Goal: Task Accomplishment & Management: Use online tool/utility

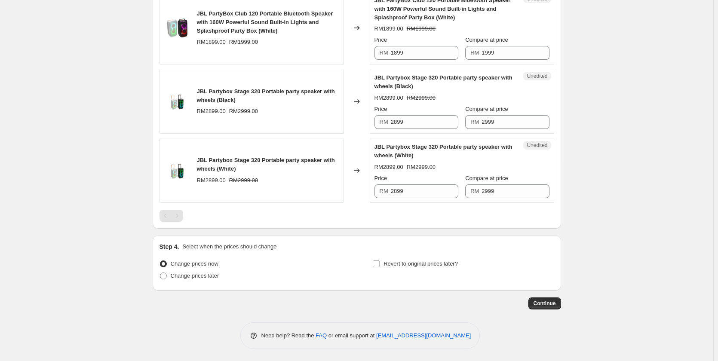
scroll to position [896, 0]
click at [181, 218] on div "Pagination" at bounding box center [177, 215] width 12 height 12
click at [169, 215] on div "Pagination" at bounding box center [166, 215] width 12 height 12
click at [182, 214] on div "Pagination" at bounding box center [177, 215] width 12 height 12
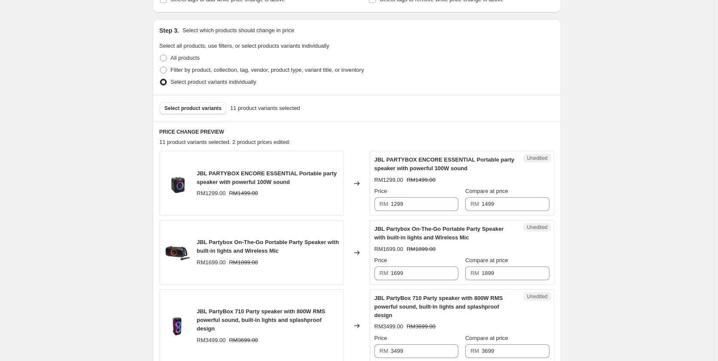
scroll to position [0, 0]
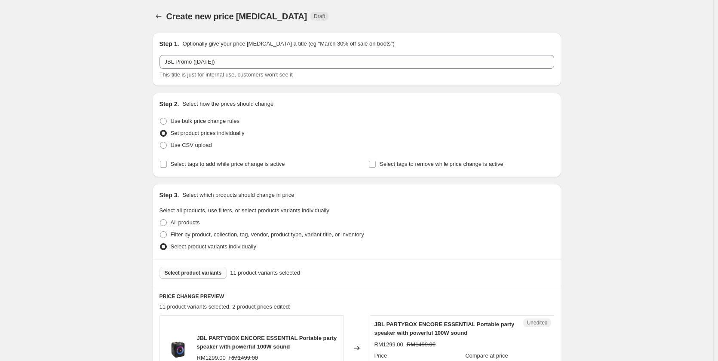
click at [193, 274] on span "Select product variants" at bounding box center [193, 273] width 57 height 7
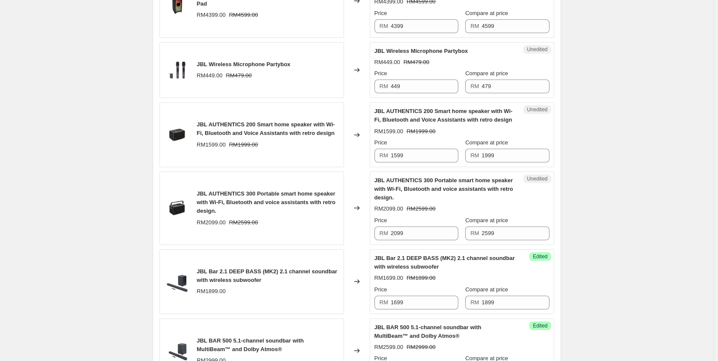
scroll to position [645, 0]
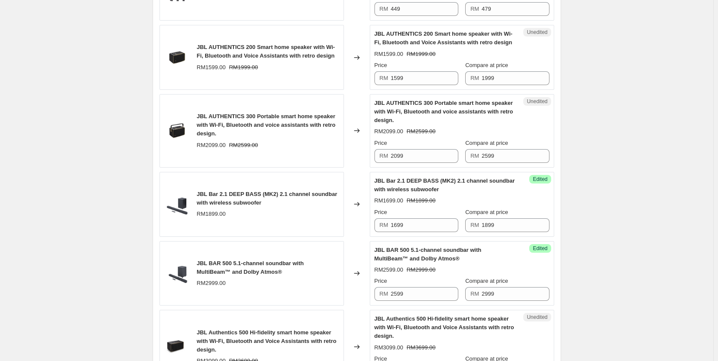
click at [416, 67] on div "Price" at bounding box center [417, 65] width 84 height 9
click at [415, 77] on input "1599" at bounding box center [425, 78] width 68 height 14
type input "1599"
click at [426, 154] on input "2099" at bounding box center [425, 156] width 68 height 14
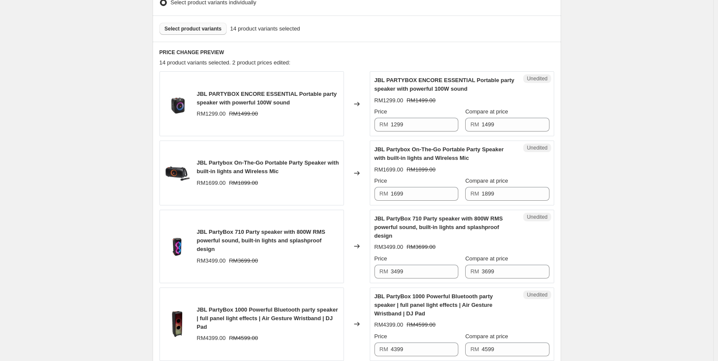
scroll to position [86, 0]
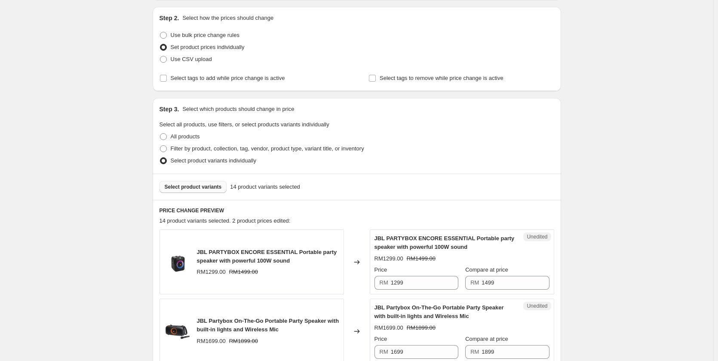
click at [187, 186] on span "Select product variants" at bounding box center [193, 187] width 57 height 7
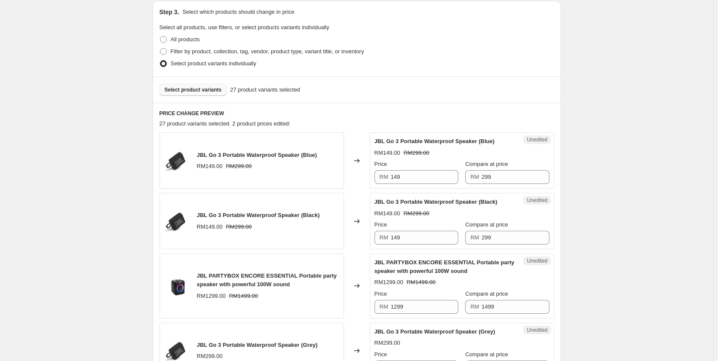
scroll to position [258, 0]
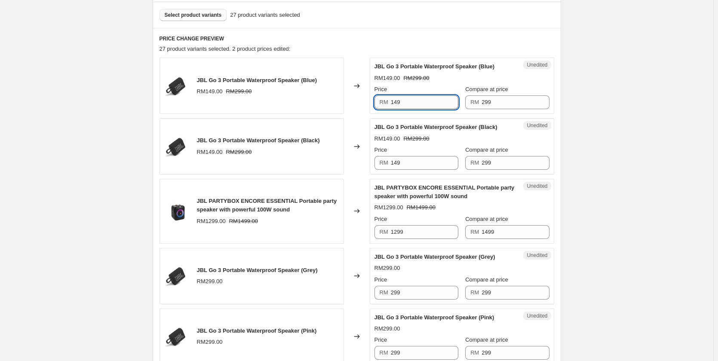
click at [440, 102] on input "149" at bounding box center [425, 102] width 68 height 14
click at [416, 167] on input "149" at bounding box center [425, 163] width 68 height 14
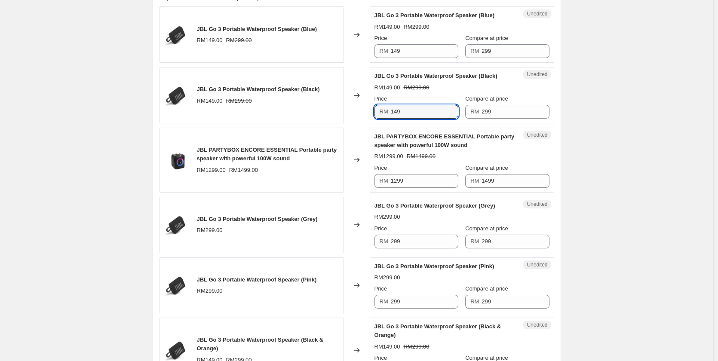
scroll to position [344, 0]
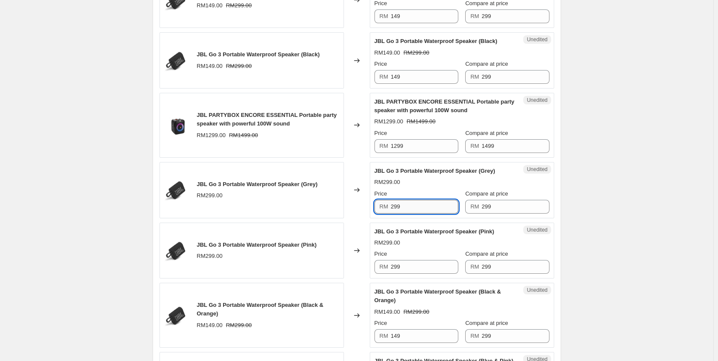
click at [407, 207] on input "299" at bounding box center [425, 207] width 68 height 14
click at [423, 77] on input "149" at bounding box center [425, 77] width 68 height 14
click at [421, 200] on input "299" at bounding box center [425, 207] width 68 height 14
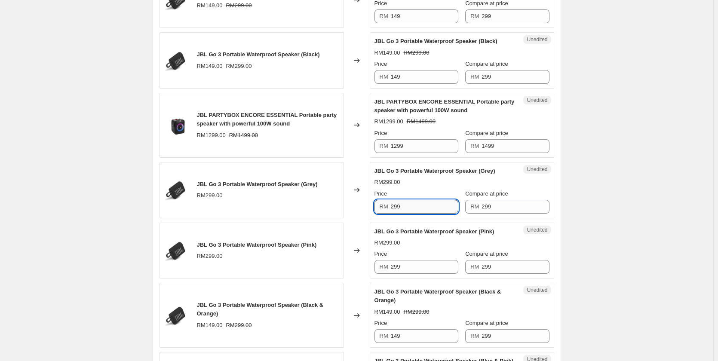
paste input "14"
type input "149"
click at [422, 267] on input "299" at bounding box center [425, 267] width 68 height 14
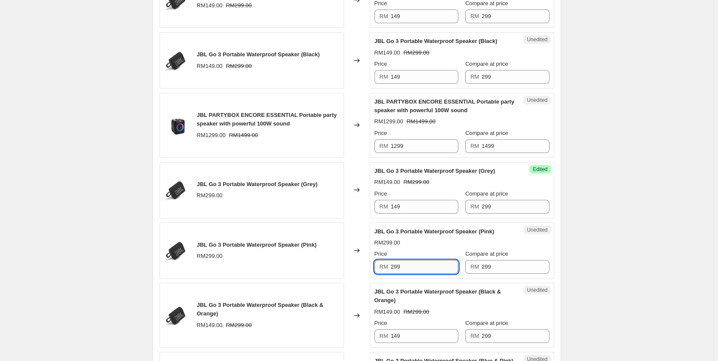
click at [422, 267] on input "299" at bounding box center [425, 267] width 68 height 14
paste input "14"
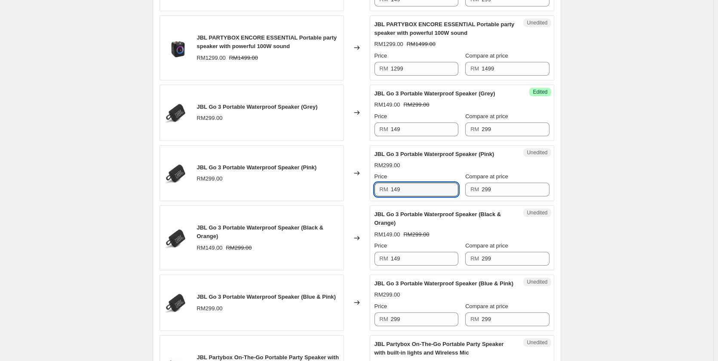
scroll to position [430, 0]
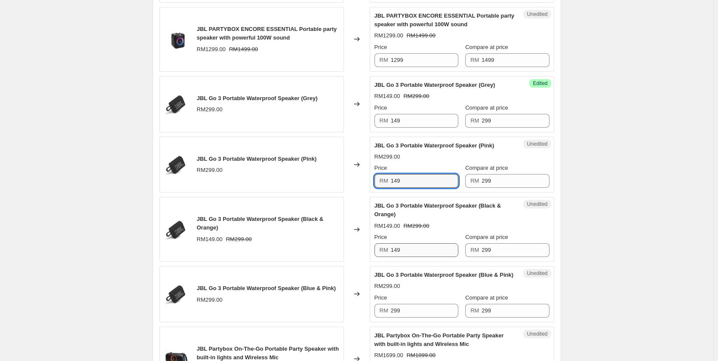
type input "149"
click at [411, 243] on input "149" at bounding box center [425, 250] width 68 height 14
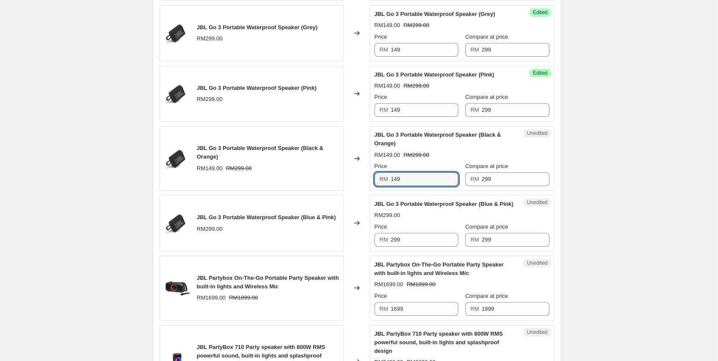
scroll to position [516, 0]
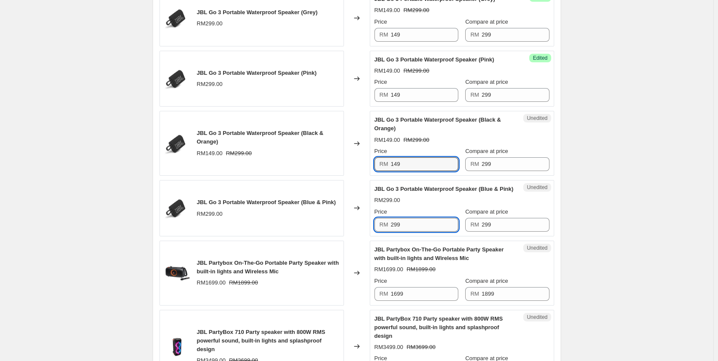
click at [416, 232] on input "299" at bounding box center [425, 225] width 68 height 14
paste input "14"
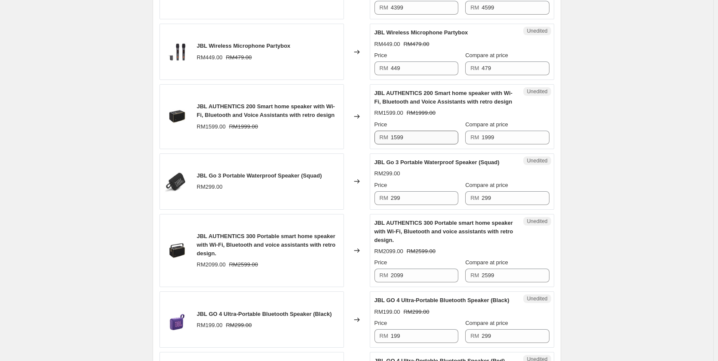
scroll to position [989, 0]
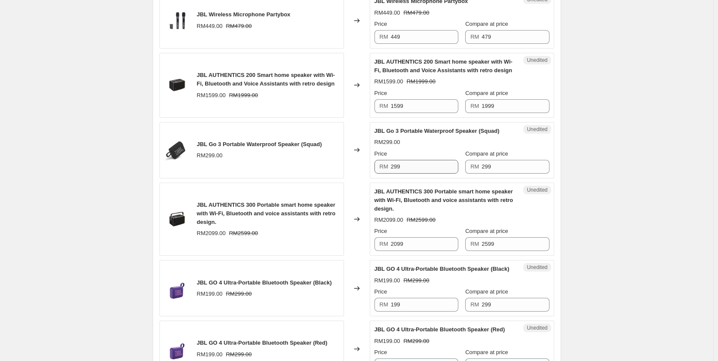
type input "149"
click at [411, 174] on input "299" at bounding box center [425, 167] width 68 height 14
paste input "14"
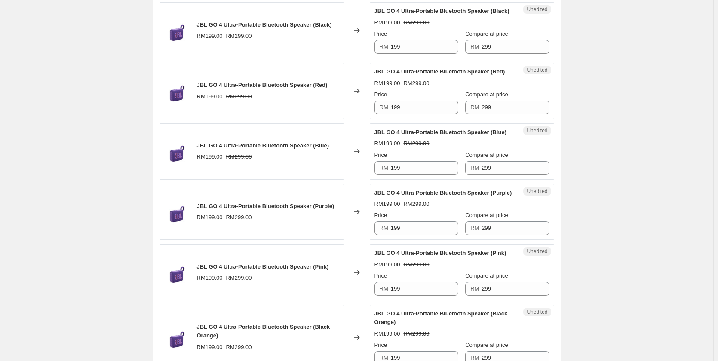
scroll to position [1333, 0]
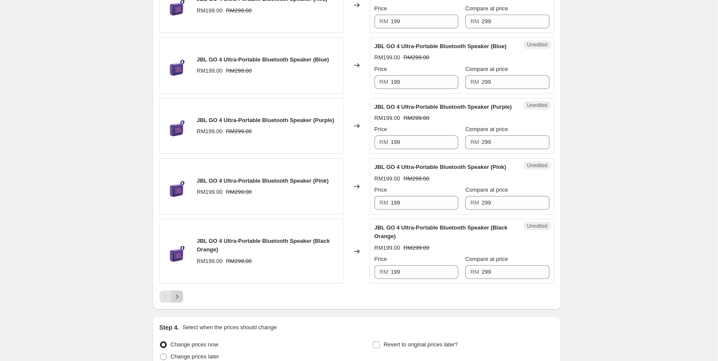
type input "149"
click at [181, 301] on icon "Next" at bounding box center [177, 296] width 9 height 9
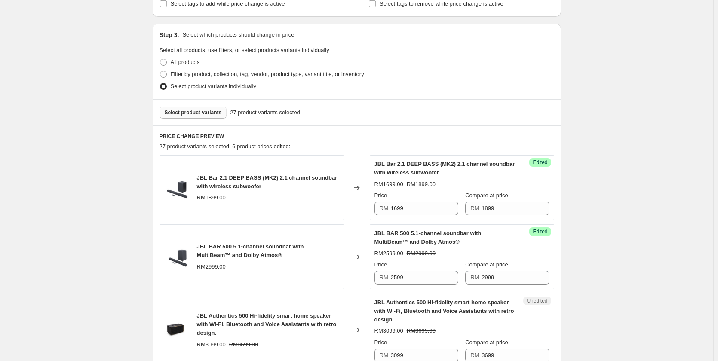
scroll to position [146, 0]
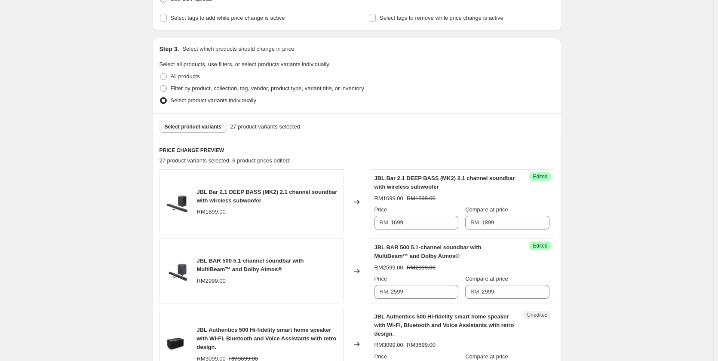
click at [201, 125] on span "Select product variants" at bounding box center [193, 126] width 57 height 7
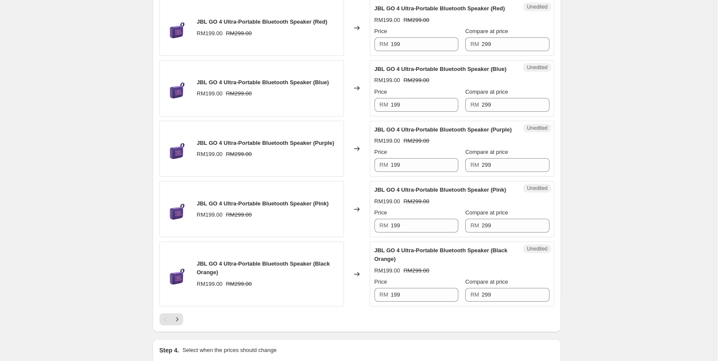
scroll to position [1432, 0]
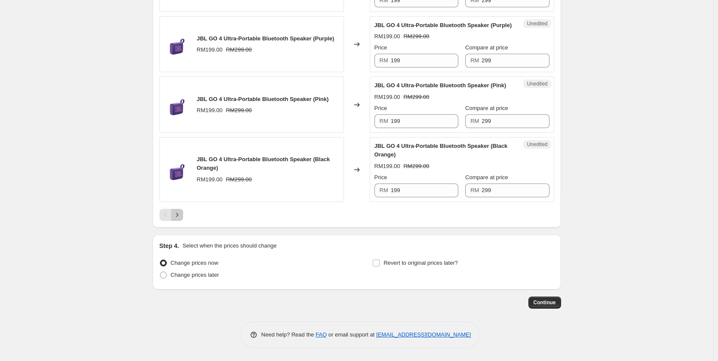
click at [182, 215] on icon "Next" at bounding box center [177, 215] width 9 height 9
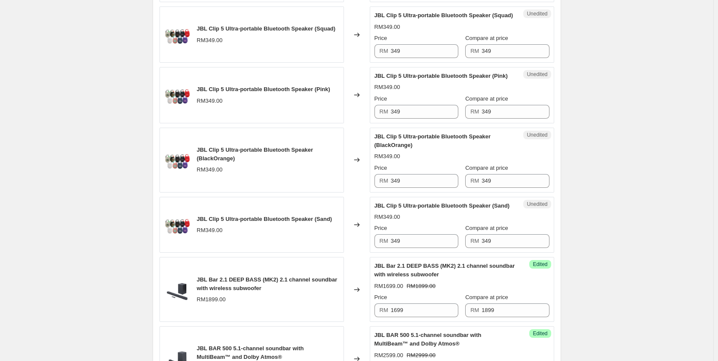
scroll to position [597, 0]
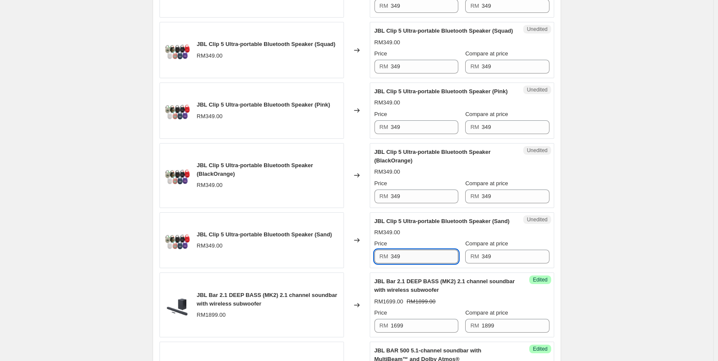
click at [413, 264] on input "349" at bounding box center [425, 257] width 68 height 14
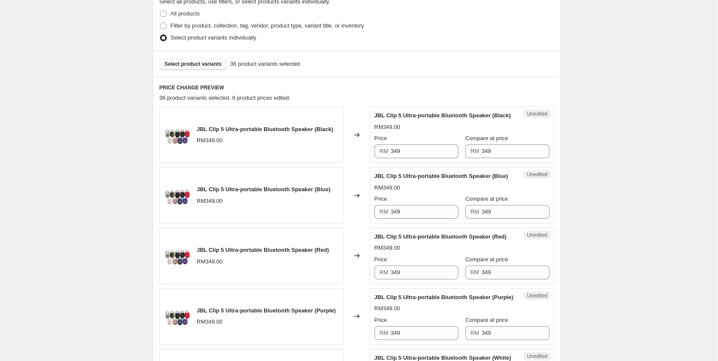
scroll to position [37, 0]
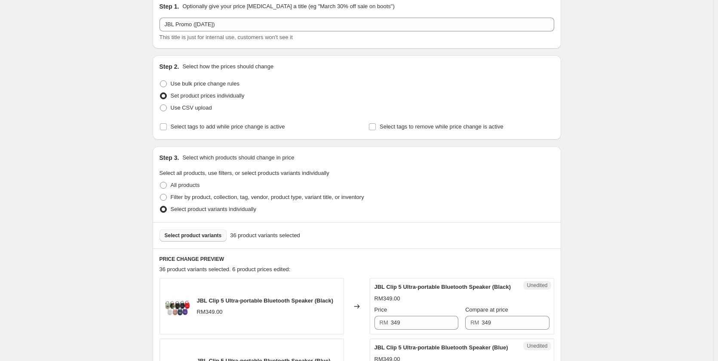
click at [197, 239] on button "Select product variants" at bounding box center [194, 236] width 68 height 12
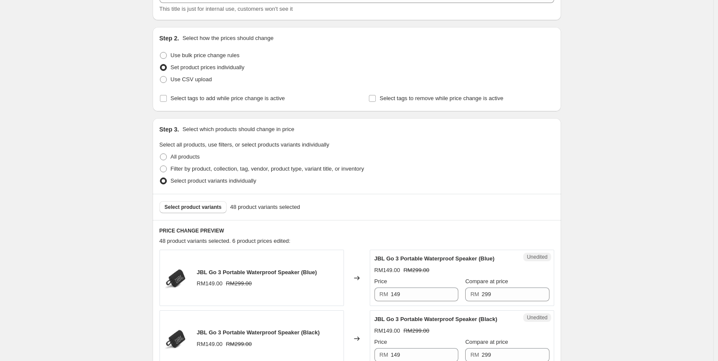
scroll to position [166, 0]
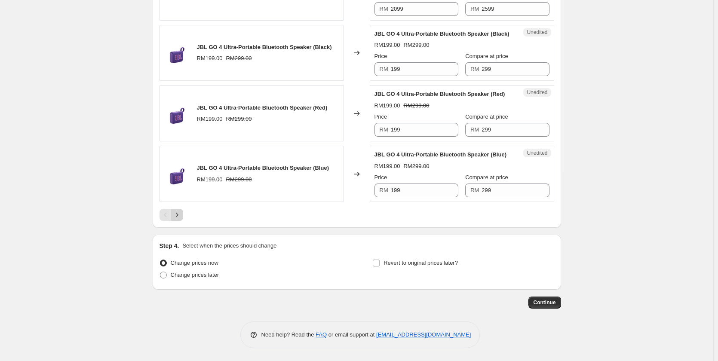
click at [177, 215] on icon "Next" at bounding box center [177, 215] width 9 height 9
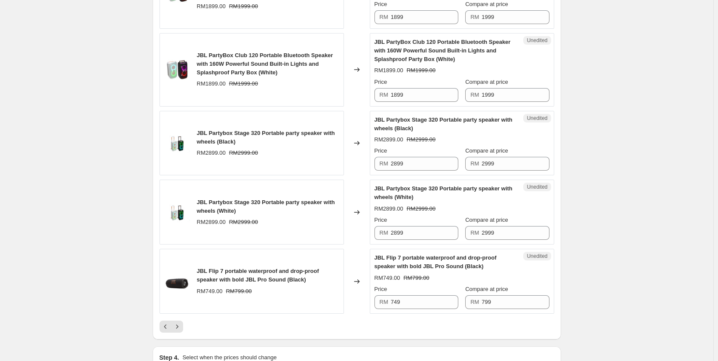
scroll to position [1441, 0]
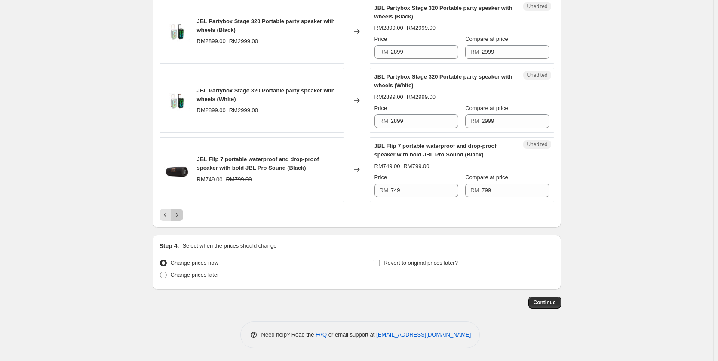
click at [181, 219] on icon "Next" at bounding box center [177, 215] width 9 height 9
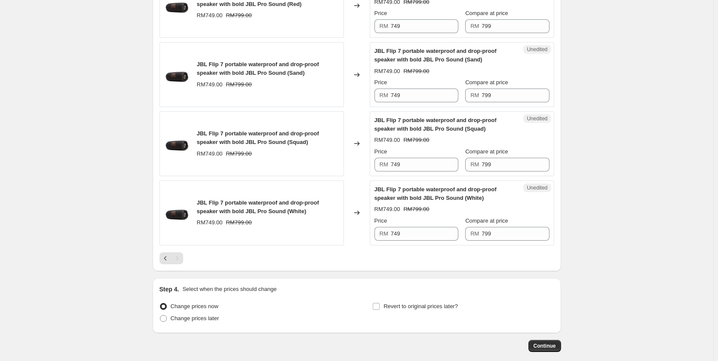
scroll to position [620, 0]
click at [166, 258] on icon "Previous" at bounding box center [165, 258] width 3 height 4
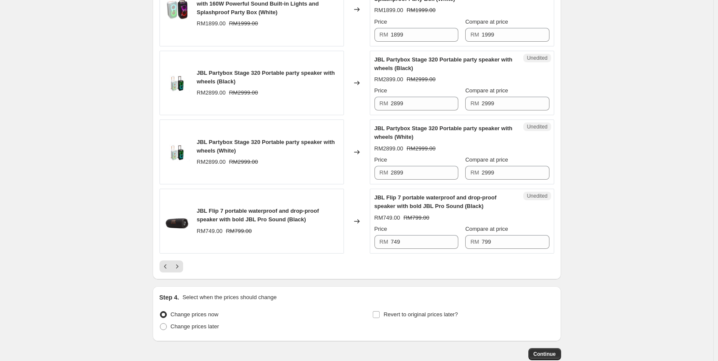
scroll to position [1467, 0]
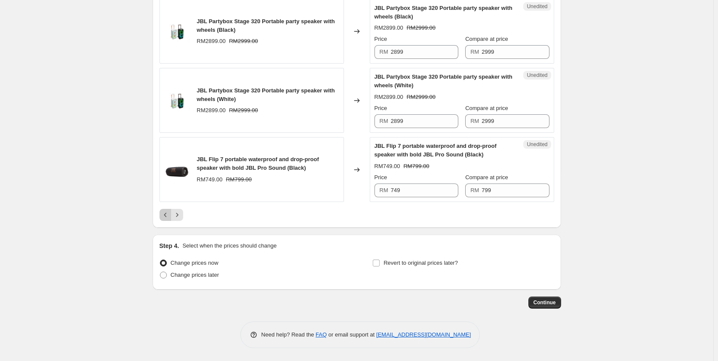
click at [168, 219] on icon "Previous" at bounding box center [165, 215] width 9 height 9
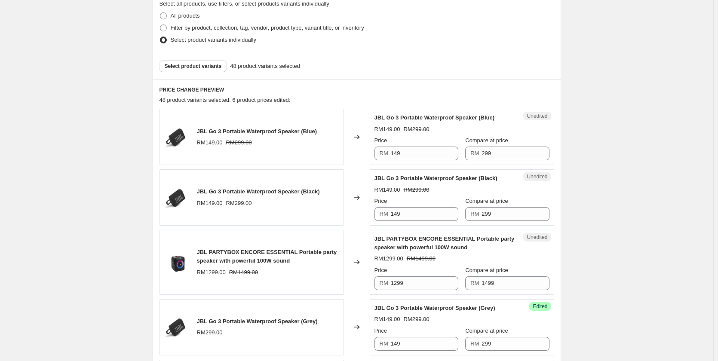
scroll to position [215, 0]
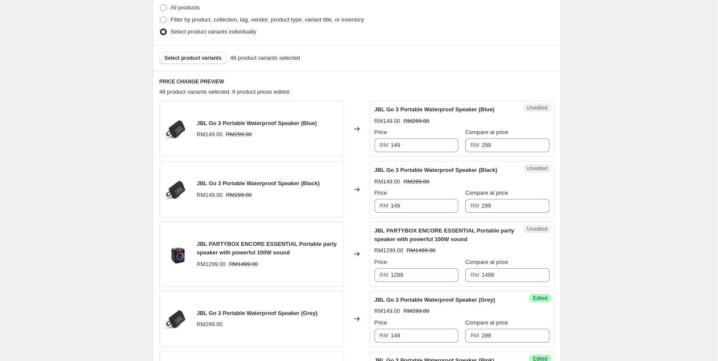
click at [183, 66] on div "Select product variants 48 product variants selected" at bounding box center [357, 58] width 409 height 26
click at [183, 63] on button "Select product variants" at bounding box center [194, 58] width 68 height 12
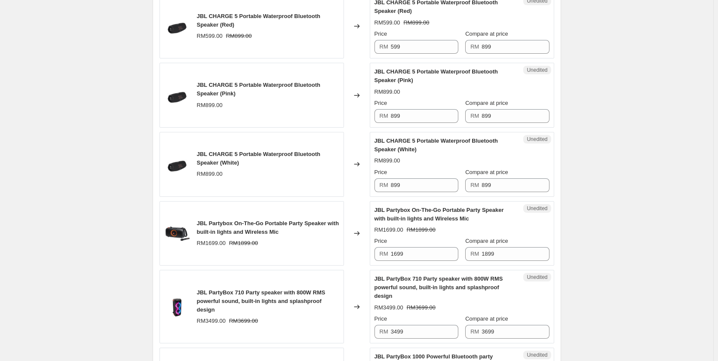
scroll to position [1204, 0]
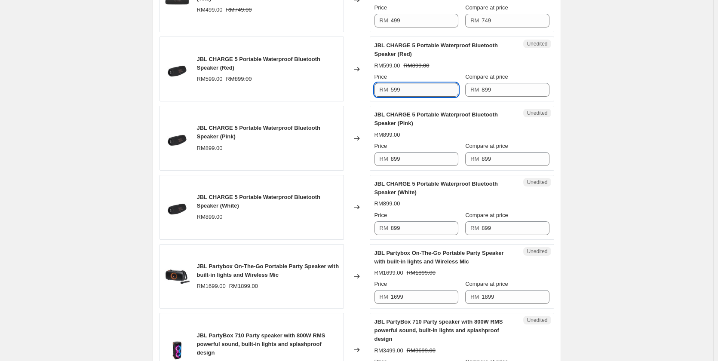
click at [429, 97] on input "599" at bounding box center [425, 90] width 68 height 14
click at [422, 166] on input "899" at bounding box center [425, 159] width 68 height 14
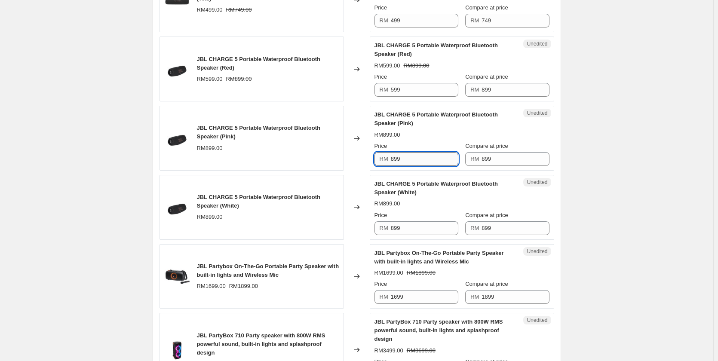
click at [422, 166] on input "899" at bounding box center [425, 159] width 68 height 14
paste input "5"
type input "599"
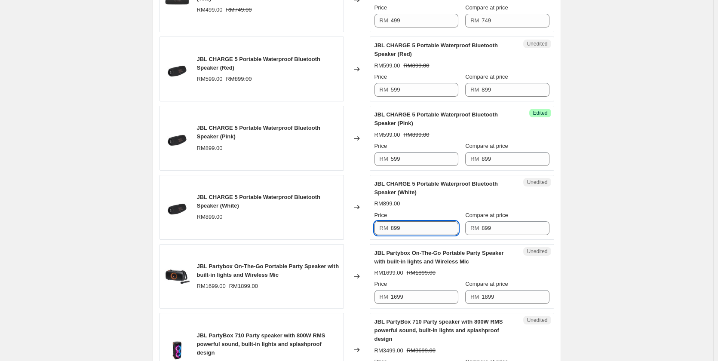
click at [411, 235] on input "899" at bounding box center [425, 229] width 68 height 14
paste input "5"
type input "599"
click at [425, 220] on div "Price" at bounding box center [417, 215] width 84 height 9
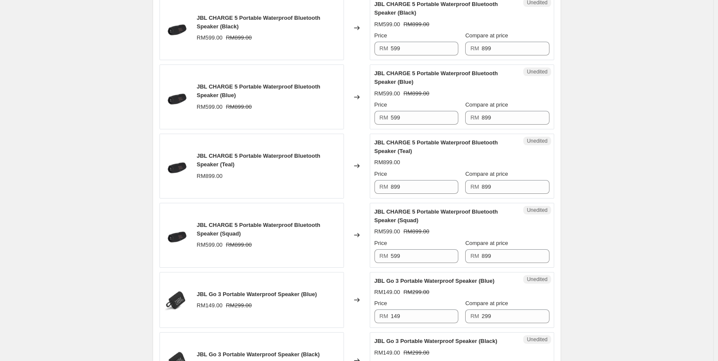
scroll to position [344, 0]
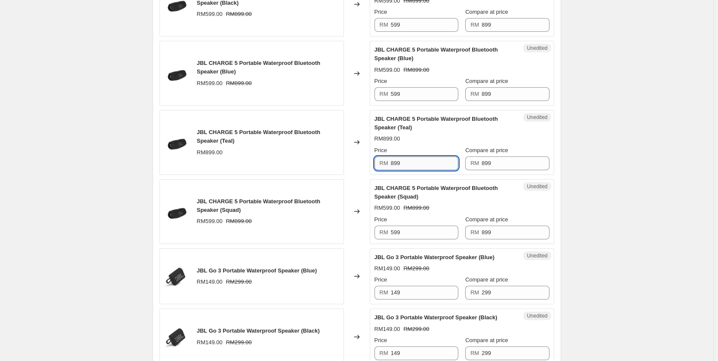
click at [409, 159] on input "899" at bounding box center [425, 164] width 68 height 14
paste input "5"
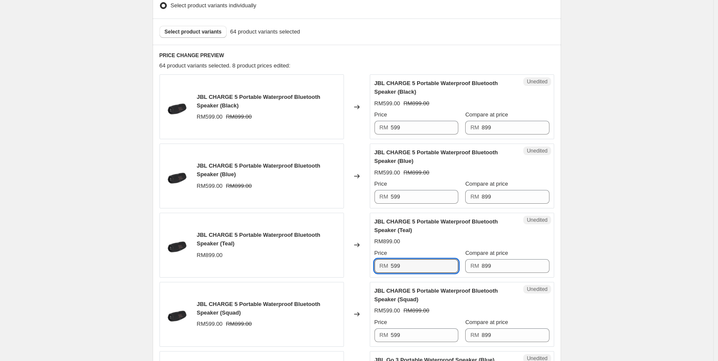
scroll to position [215, 0]
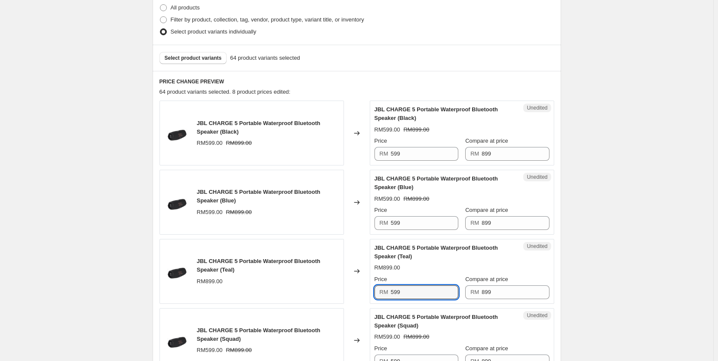
type input "599"
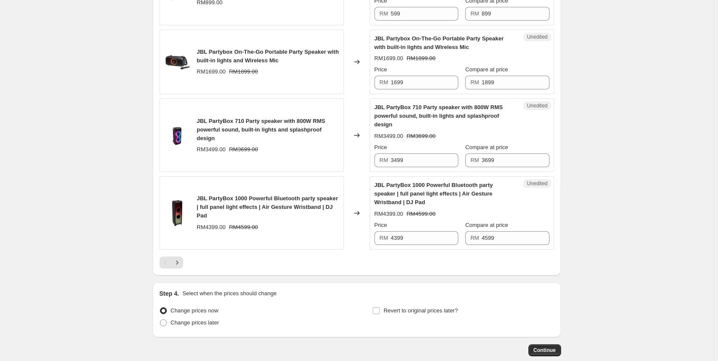
scroll to position [1419, 0]
click at [179, 267] on icon "Next" at bounding box center [177, 262] width 9 height 9
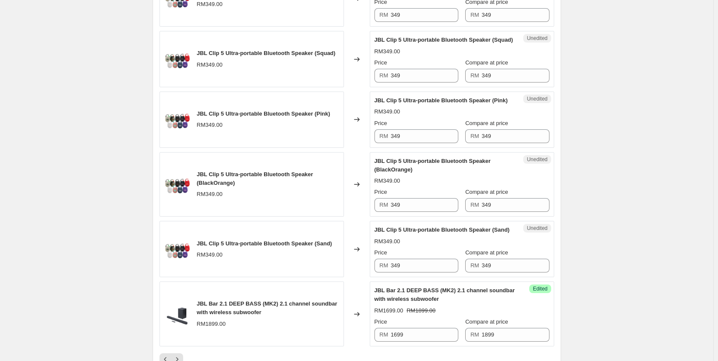
scroll to position [1278, 0]
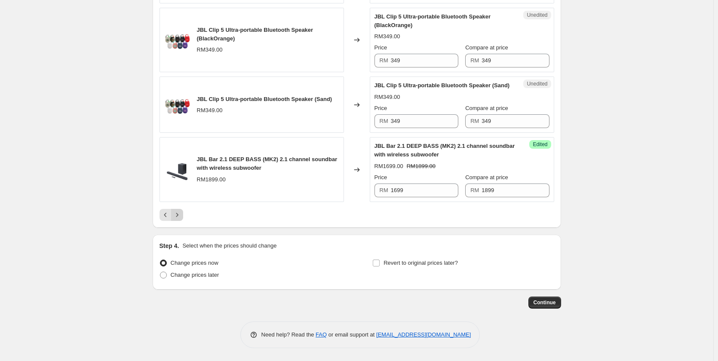
click at [178, 212] on icon "Next" at bounding box center [177, 215] width 9 height 9
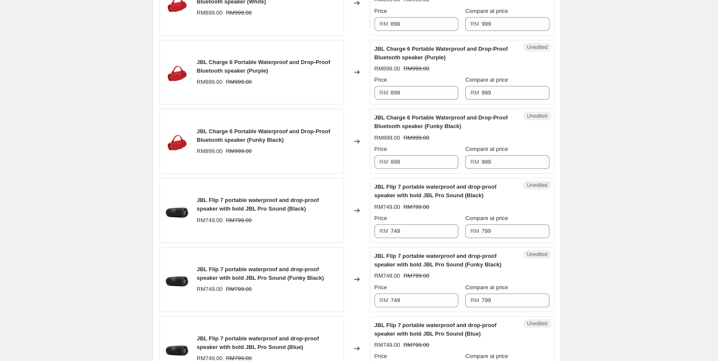
scroll to position [1148, 0]
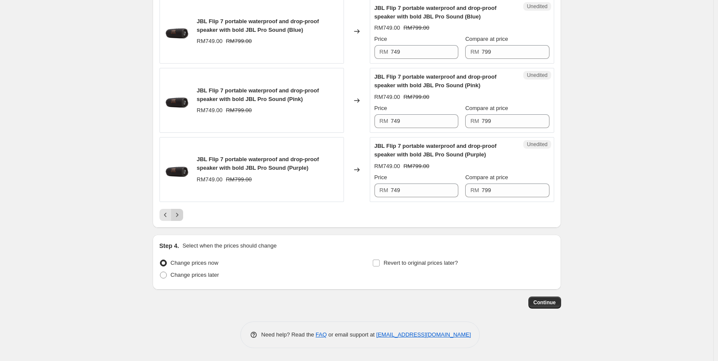
click at [176, 214] on icon "Next" at bounding box center [177, 215] width 9 height 9
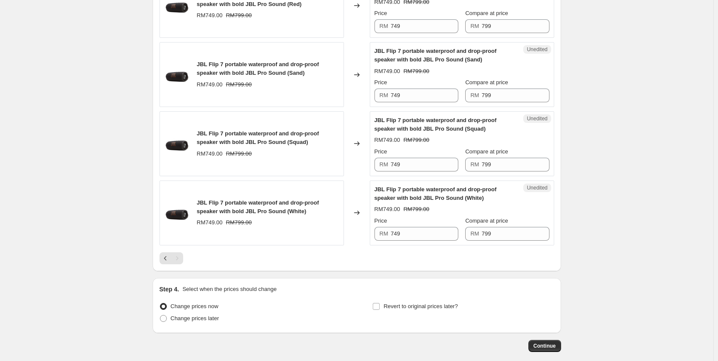
scroll to position [128, 0]
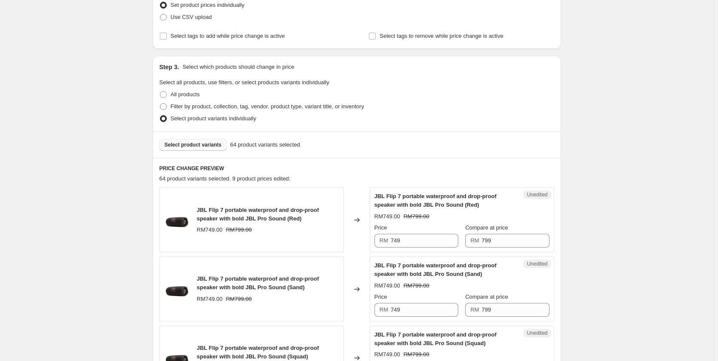
click at [191, 147] on span "Select product variants" at bounding box center [193, 145] width 57 height 7
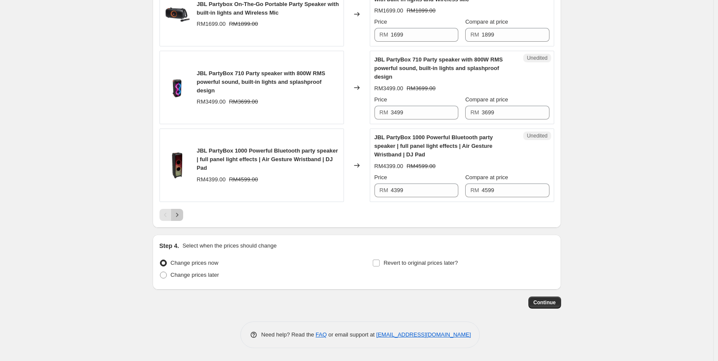
click at [177, 211] on icon "Next" at bounding box center [177, 215] width 9 height 9
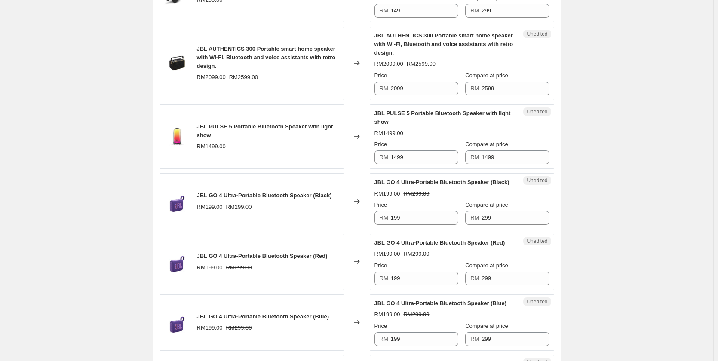
scroll to position [331, 0]
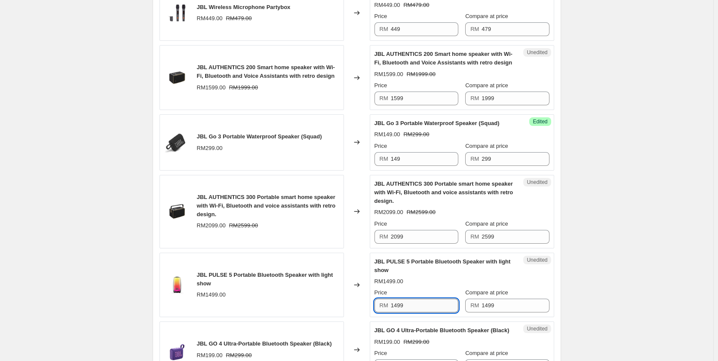
click at [413, 305] on input "1499" at bounding box center [425, 306] width 68 height 14
type input "1199"
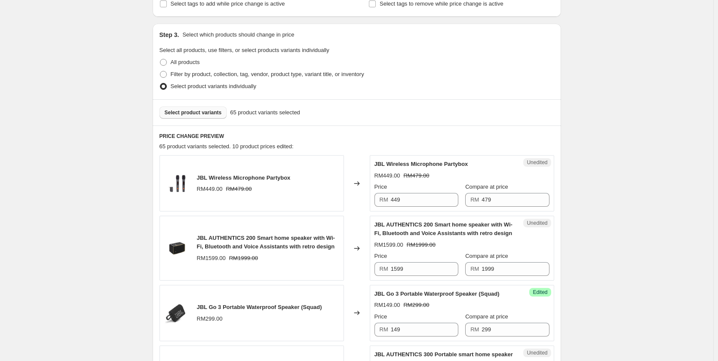
scroll to position [73, 0]
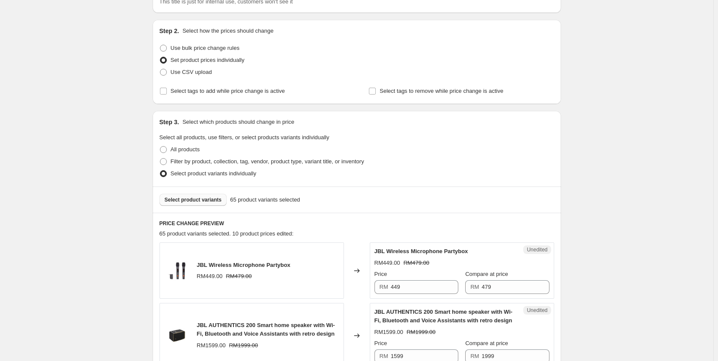
click at [181, 195] on button "Select product variants" at bounding box center [194, 200] width 68 height 12
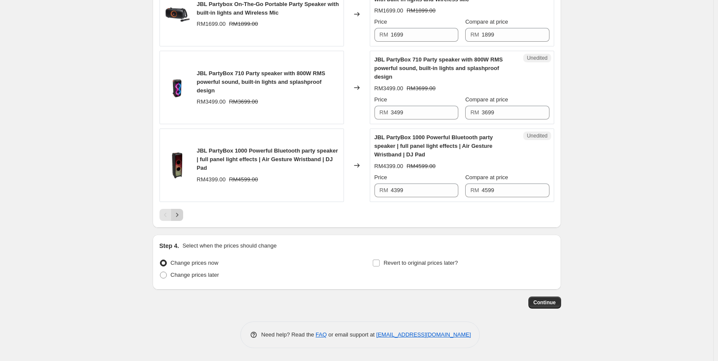
click at [178, 217] on icon "Next" at bounding box center [177, 215] width 9 height 9
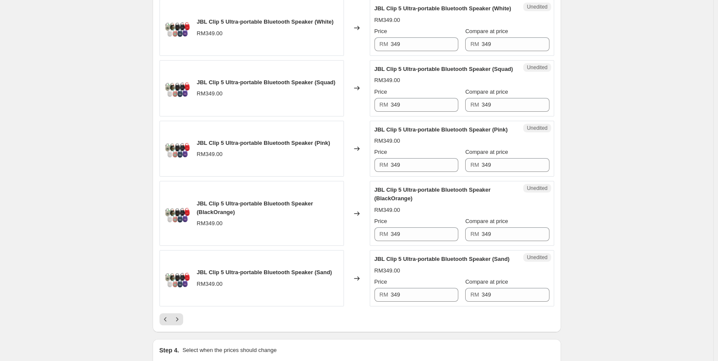
scroll to position [1321, 0]
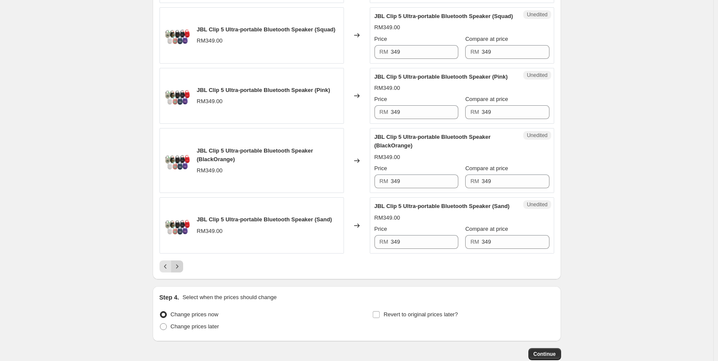
drag, startPoint x: 188, startPoint y: 305, endPoint x: 181, endPoint y: 302, distance: 7.9
click at [187, 273] on div at bounding box center [357, 267] width 395 height 12
click at [181, 271] on icon "Next" at bounding box center [177, 266] width 9 height 9
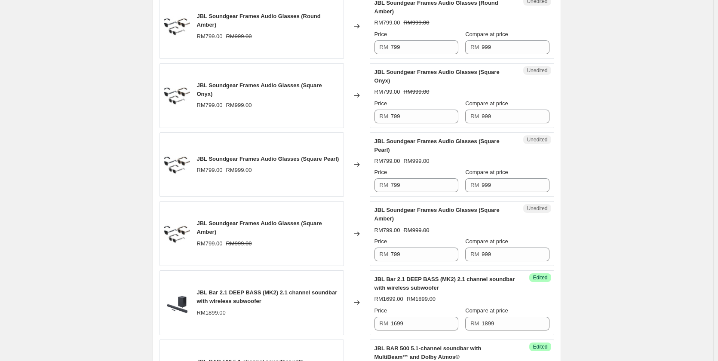
scroll to position [245, 0]
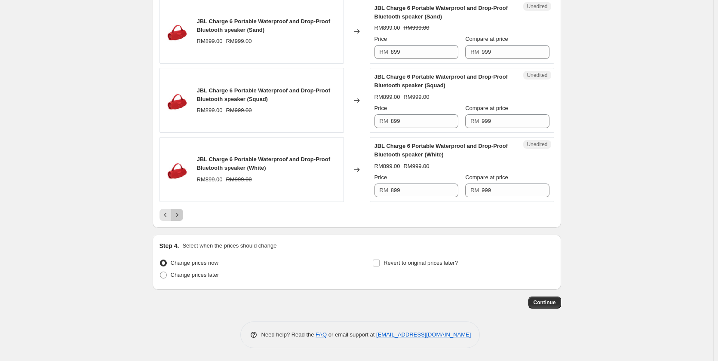
click at [180, 216] on icon "Next" at bounding box center [177, 215] width 9 height 9
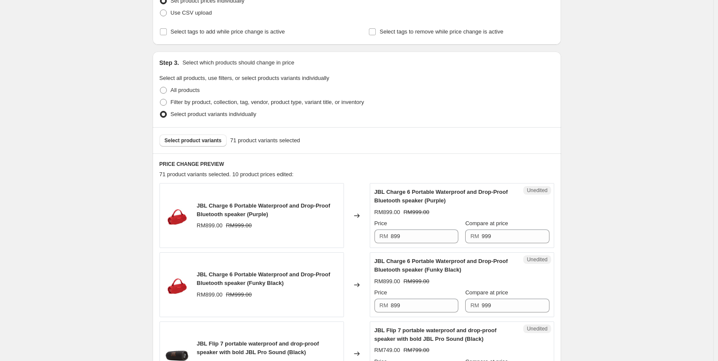
scroll to position [10, 0]
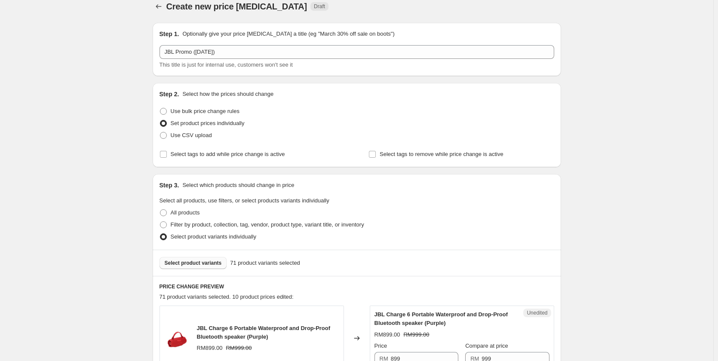
click at [198, 257] on button "Select product variants" at bounding box center [194, 263] width 68 height 12
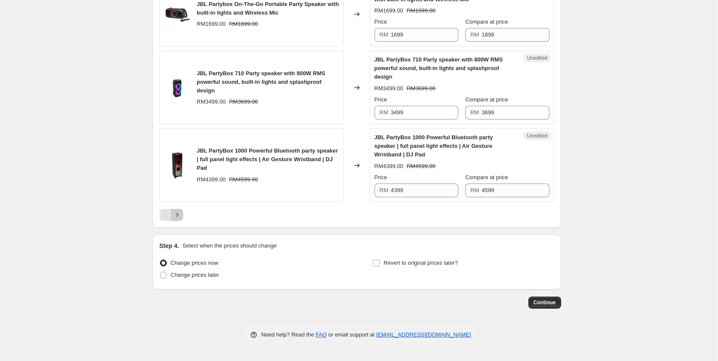
click at [176, 216] on icon "Next" at bounding box center [177, 215] width 9 height 9
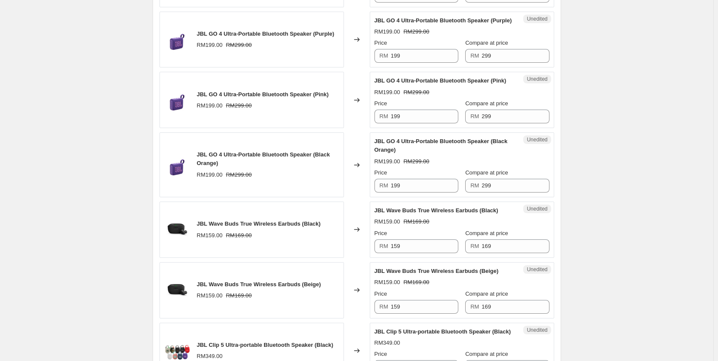
scroll to position [839, 0]
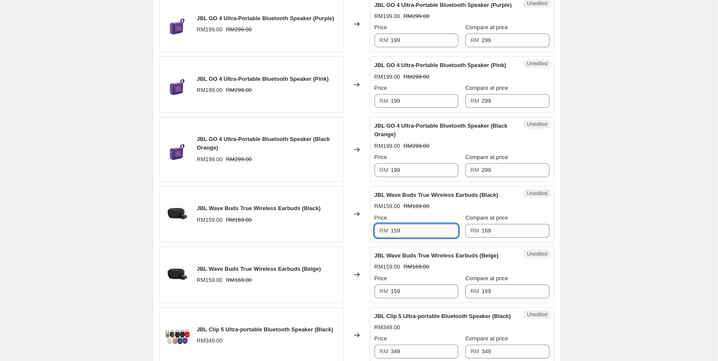
click at [412, 238] on input "159" at bounding box center [425, 231] width 68 height 14
click at [412, 238] on input "149" at bounding box center [425, 231] width 68 height 14
type input "149"
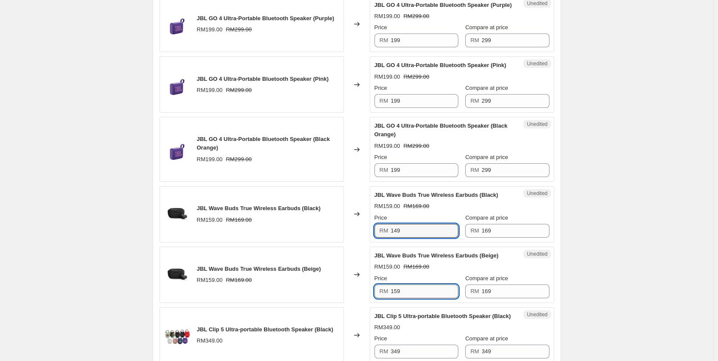
click at [407, 296] on input "159" at bounding box center [425, 292] width 68 height 14
paste input "4"
type input "149"
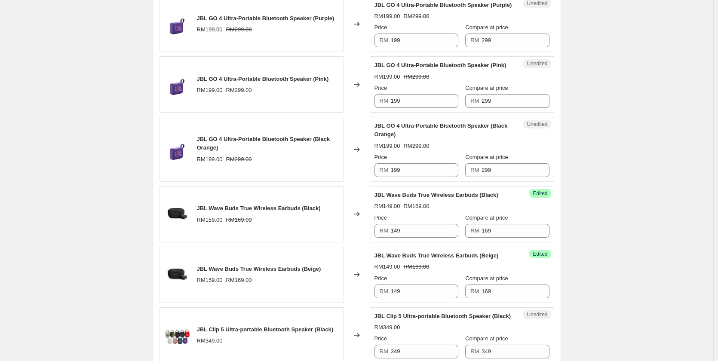
click at [328, 272] on div "JBL Wave Buds True Wireless Earbuds (Beige) RM159.00 RM169.00" at bounding box center [252, 275] width 185 height 56
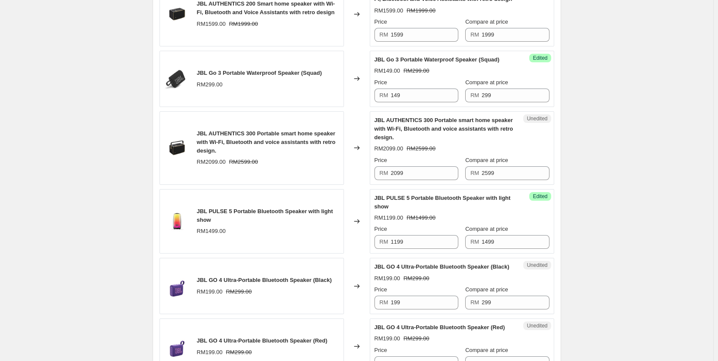
scroll to position [194, 0]
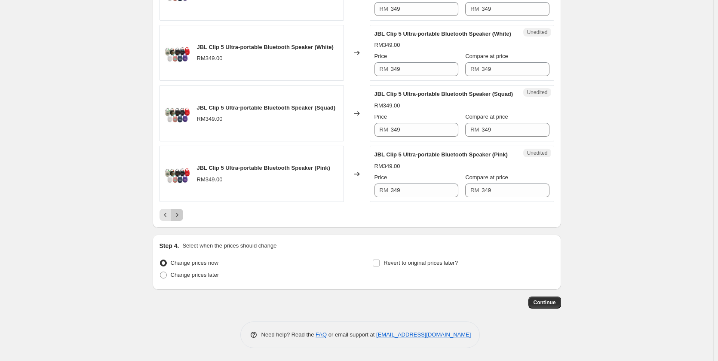
click at [180, 219] on icon "Next" at bounding box center [177, 215] width 9 height 9
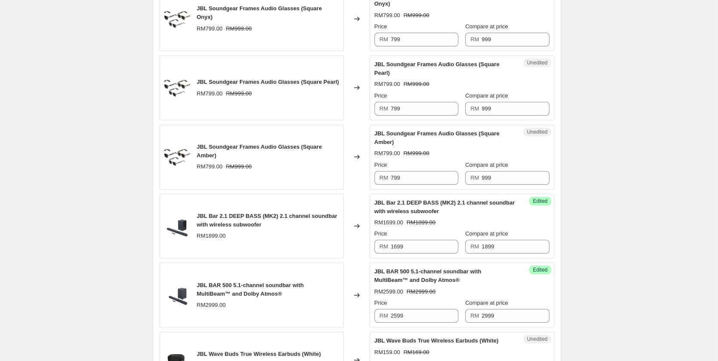
scroll to position [839, 0]
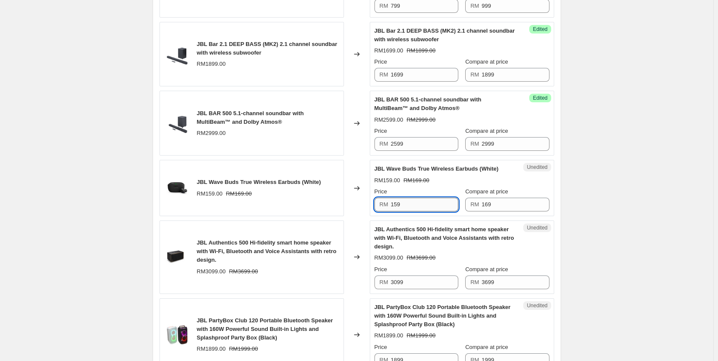
click at [412, 206] on input "159" at bounding box center [425, 205] width 68 height 14
paste input "4"
type input "149"
click at [256, 183] on span "JBL Wave Buds True Wireless Earbuds (White)" at bounding box center [259, 182] width 124 height 6
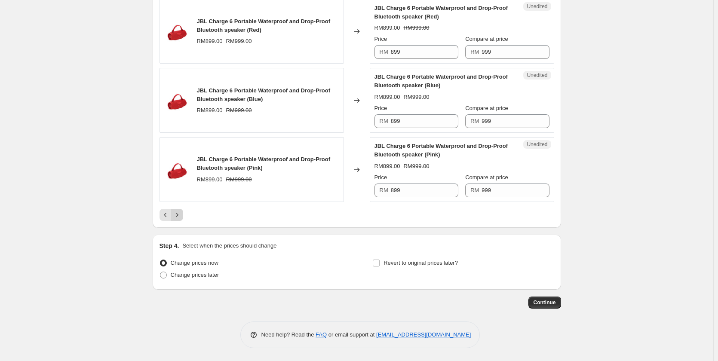
click at [182, 220] on button "Next" at bounding box center [177, 215] width 12 height 12
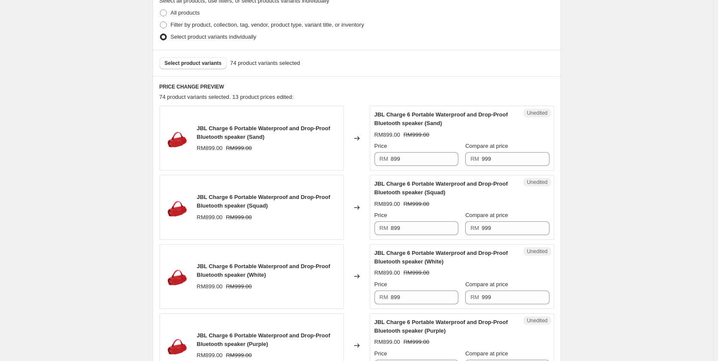
scroll to position [88, 0]
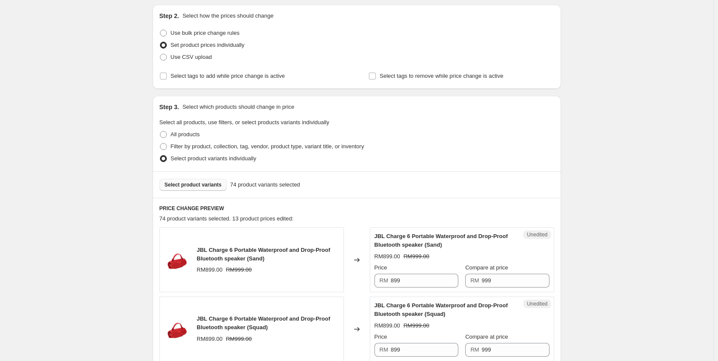
click at [200, 182] on span "Select product variants" at bounding box center [193, 185] width 57 height 7
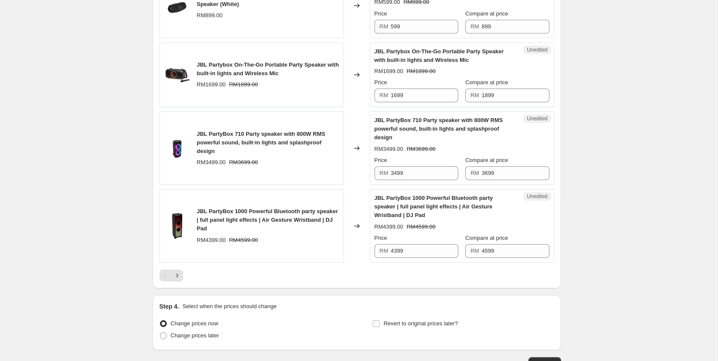
scroll to position [1422, 0]
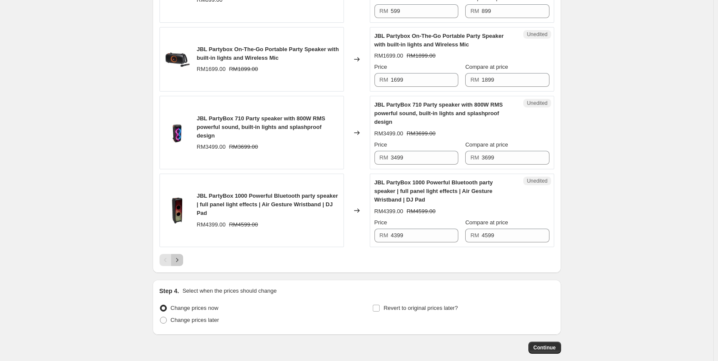
click at [180, 265] on icon "Next" at bounding box center [177, 260] width 9 height 9
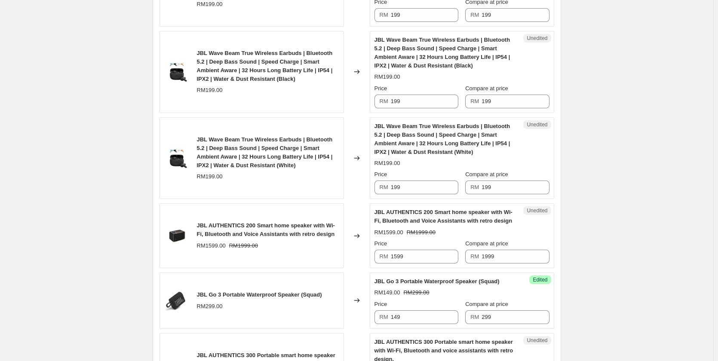
scroll to position [475, 0]
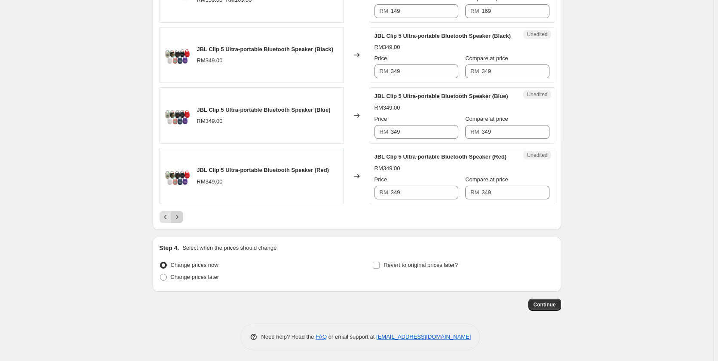
click at [179, 222] on icon "Next" at bounding box center [177, 217] width 9 height 9
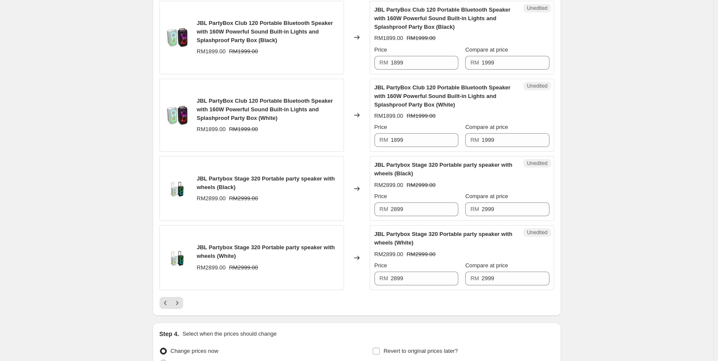
scroll to position [1493, 0]
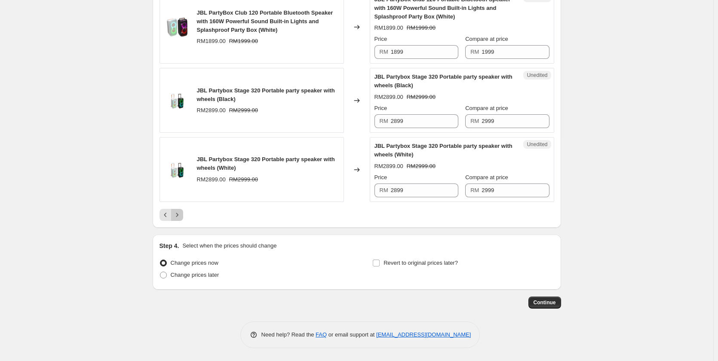
click at [179, 213] on icon "Next" at bounding box center [177, 215] width 9 height 9
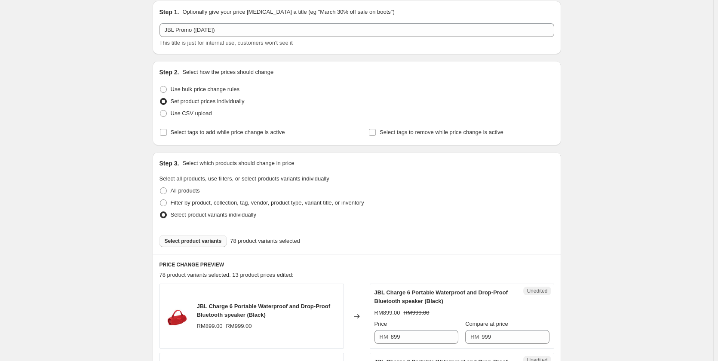
scroll to position [86, 0]
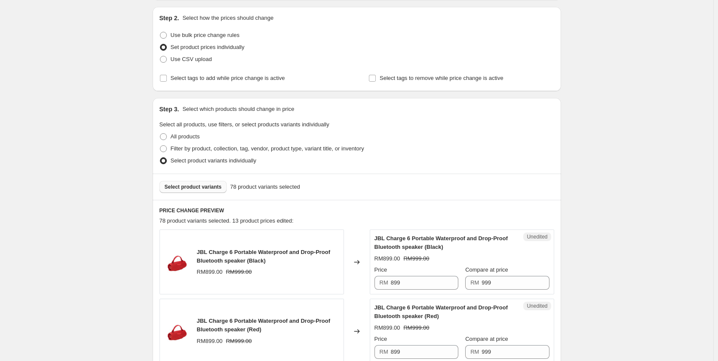
click at [210, 187] on span "Select product variants" at bounding box center [193, 187] width 57 height 7
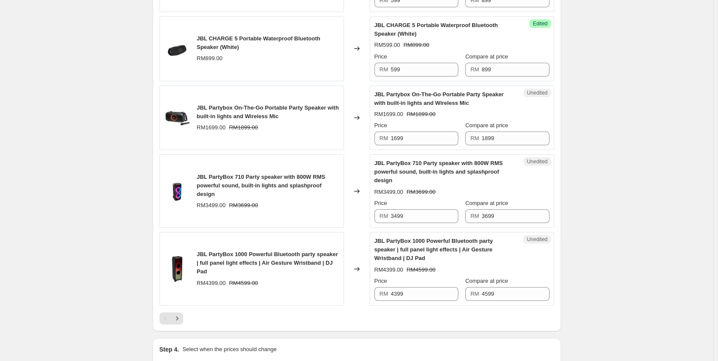
scroll to position [1376, 0]
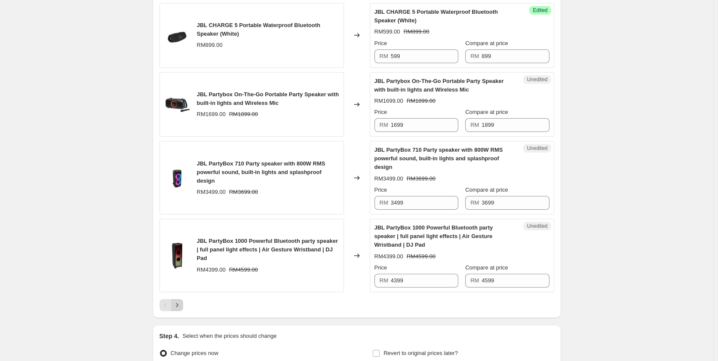
click at [183, 311] on button "Next" at bounding box center [177, 305] width 12 height 12
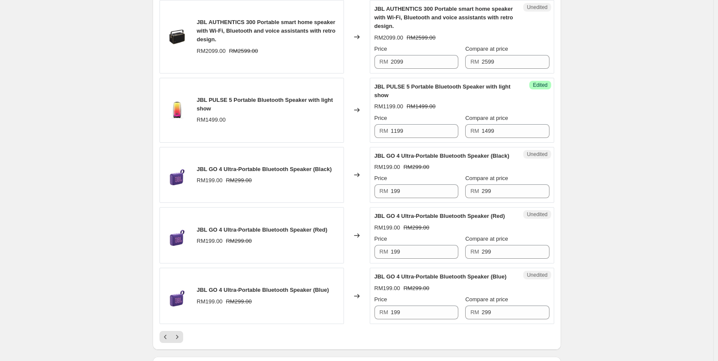
scroll to position [1493, 0]
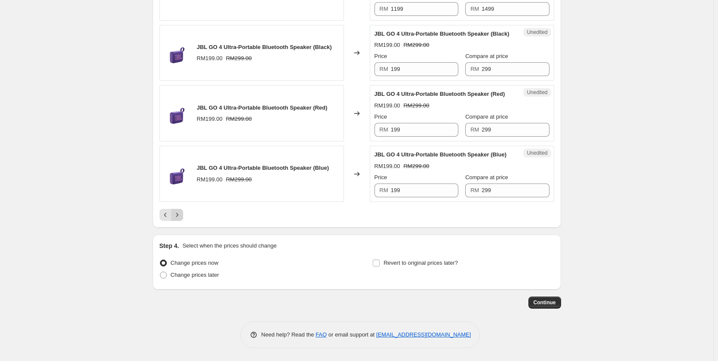
click at [180, 216] on icon "Next" at bounding box center [177, 215] width 9 height 9
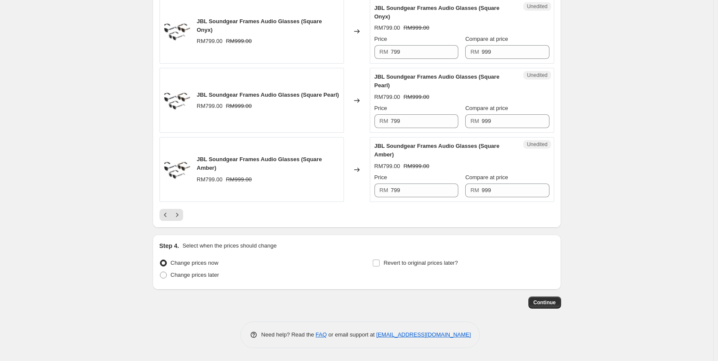
scroll to position [1424, 0]
click at [181, 217] on icon "Next" at bounding box center [177, 215] width 9 height 9
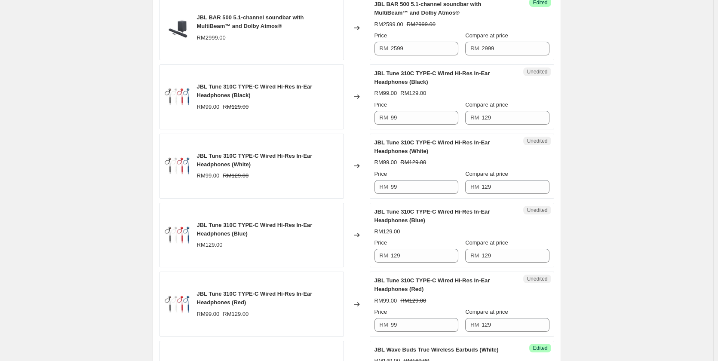
scroll to position [391, 0]
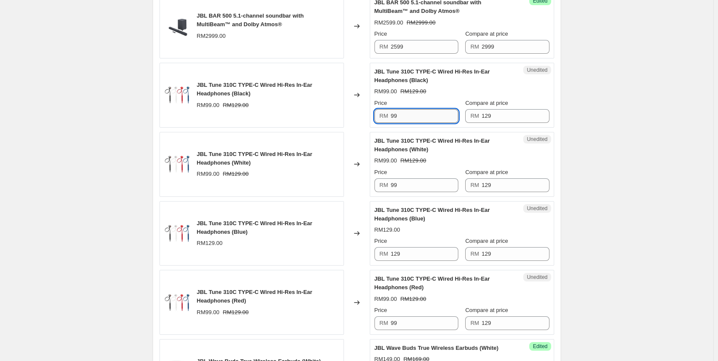
click at [424, 117] on input "99" at bounding box center [425, 116] width 68 height 14
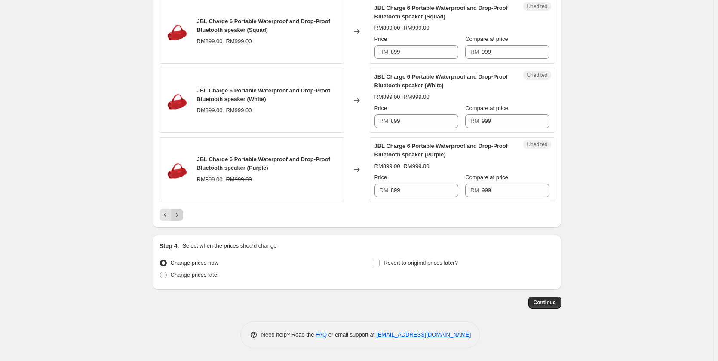
click at [179, 216] on icon "Next" at bounding box center [177, 215] width 9 height 9
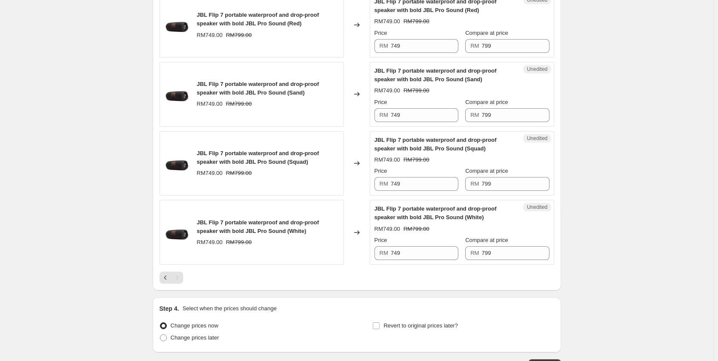
scroll to position [801, 0]
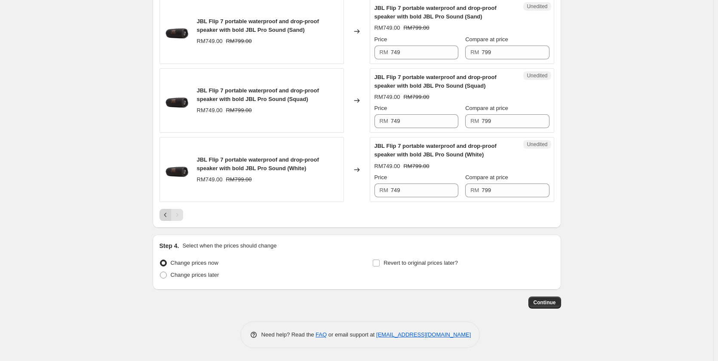
click at [163, 217] on icon "Previous" at bounding box center [165, 215] width 9 height 9
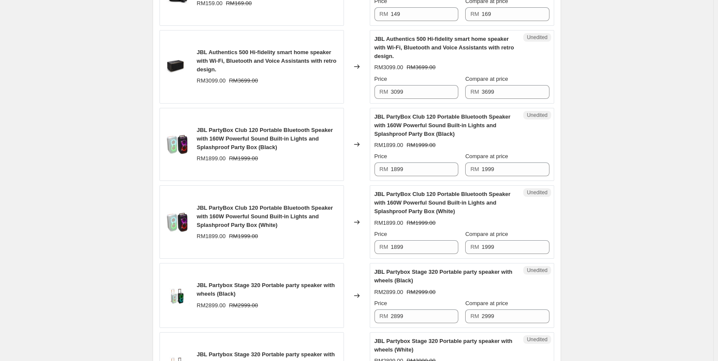
scroll to position [736, 0]
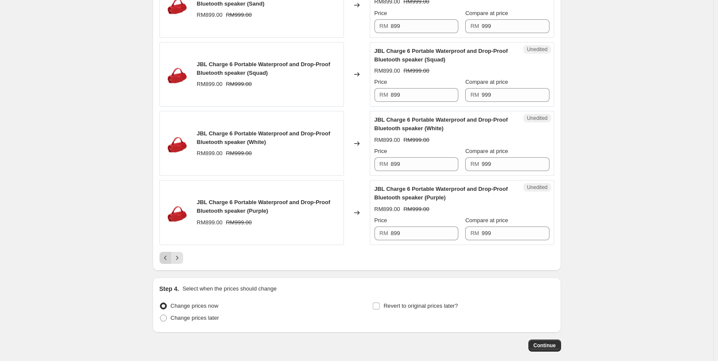
click at [170, 257] on icon "Previous" at bounding box center [165, 258] width 9 height 9
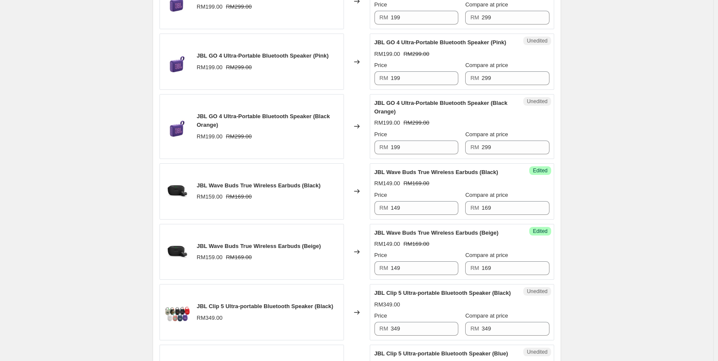
scroll to position [262, 0]
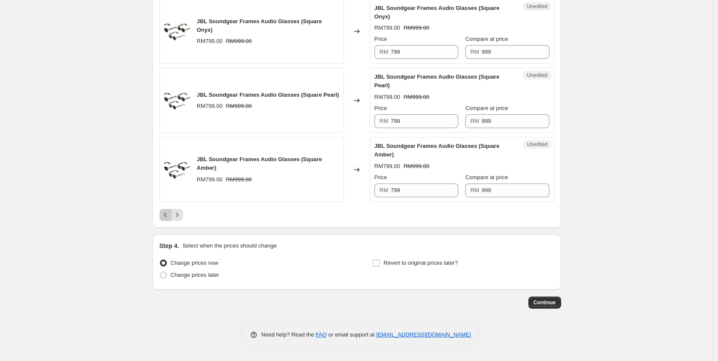
click at [166, 220] on button "Previous" at bounding box center [166, 215] width 12 height 12
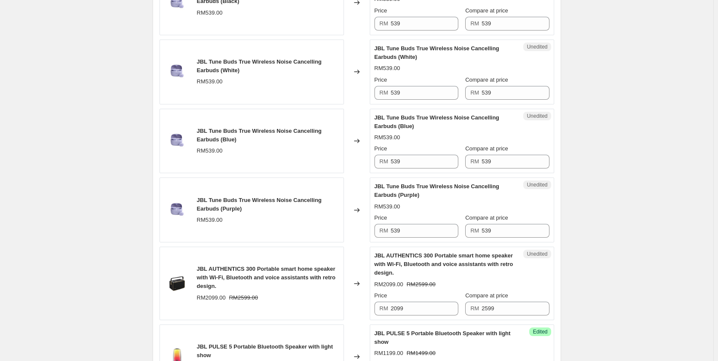
scroll to position [1123, 0]
click at [416, 231] on input "539" at bounding box center [425, 232] width 68 height 14
click at [416, 231] on input "489" at bounding box center [425, 232] width 68 height 14
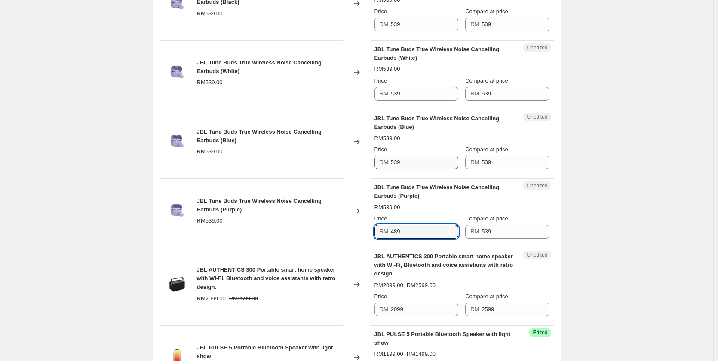
type input "489"
click at [413, 160] on input "539" at bounding box center [425, 163] width 68 height 14
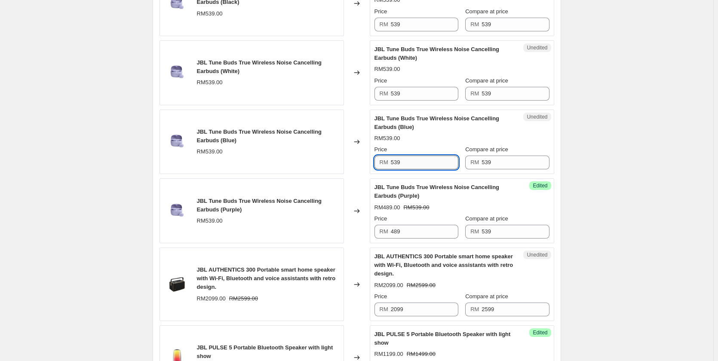
click at [413, 160] on input "539" at bounding box center [425, 163] width 68 height 14
paste input "48"
type input "489"
click at [420, 93] on input "539" at bounding box center [425, 94] width 68 height 14
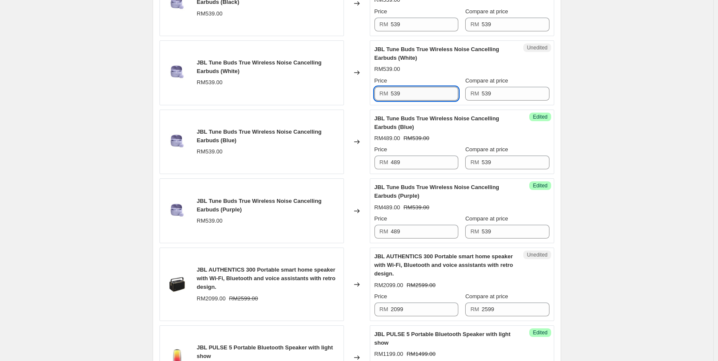
click at [420, 93] on input "539" at bounding box center [425, 94] width 68 height 14
paste input "48"
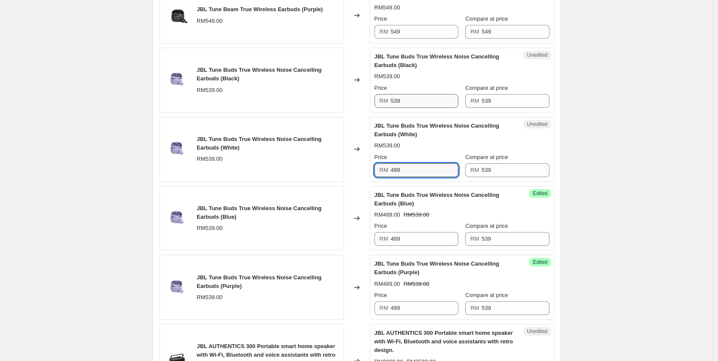
scroll to position [1037, 0]
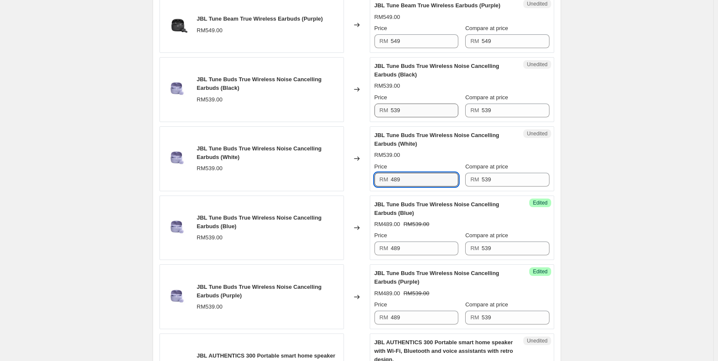
type input "489"
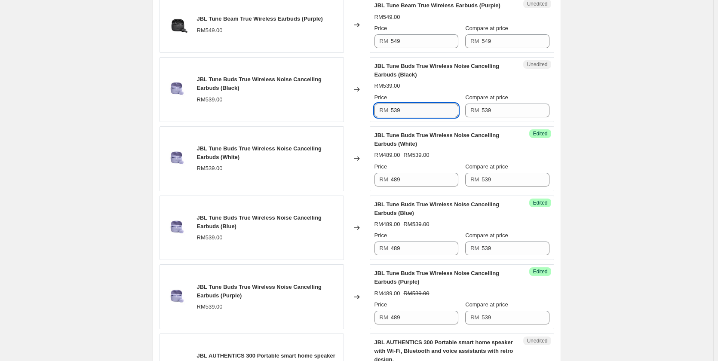
click at [410, 110] on input "539" at bounding box center [425, 111] width 68 height 14
paste input "48"
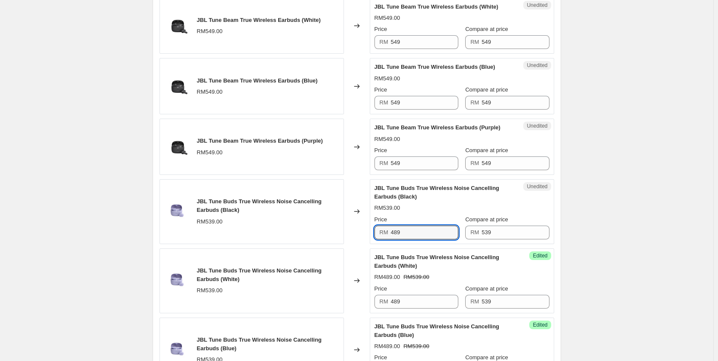
scroll to position [908, 0]
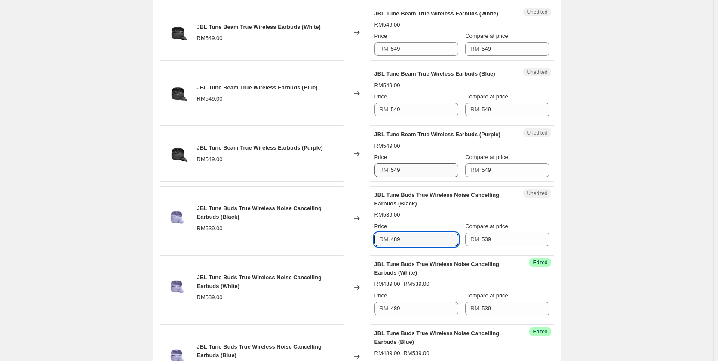
type input "489"
click at [419, 163] on div "Price RM 549" at bounding box center [417, 165] width 84 height 24
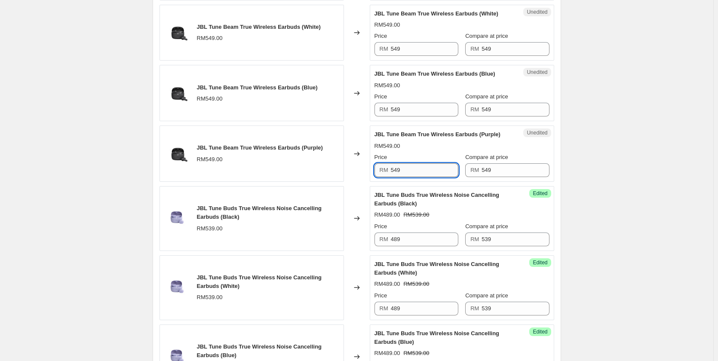
click at [420, 174] on input "549" at bounding box center [425, 170] width 68 height 14
click at [420, 174] on input "399" at bounding box center [425, 170] width 68 height 14
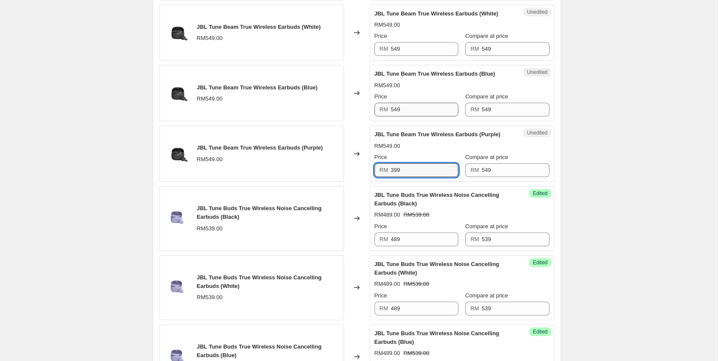
type input "399"
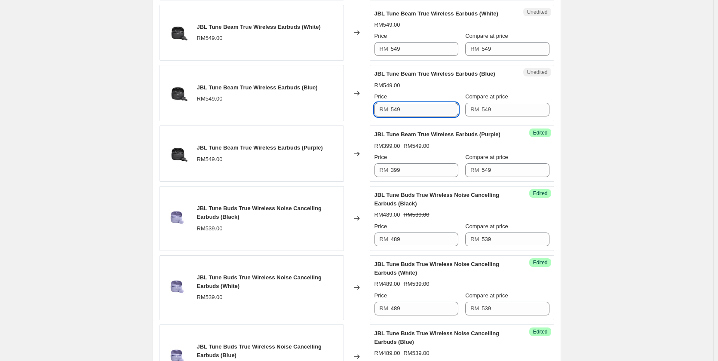
click at [415, 111] on input "549" at bounding box center [425, 110] width 68 height 14
paste input "39"
type input "399"
click at [421, 49] on input "549" at bounding box center [425, 49] width 68 height 14
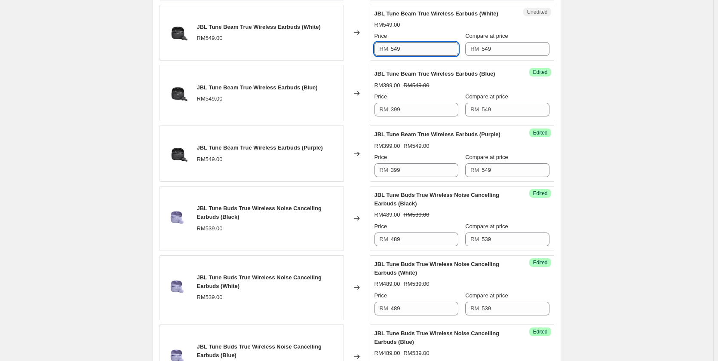
click at [421, 49] on input "549" at bounding box center [425, 49] width 68 height 14
paste input "39"
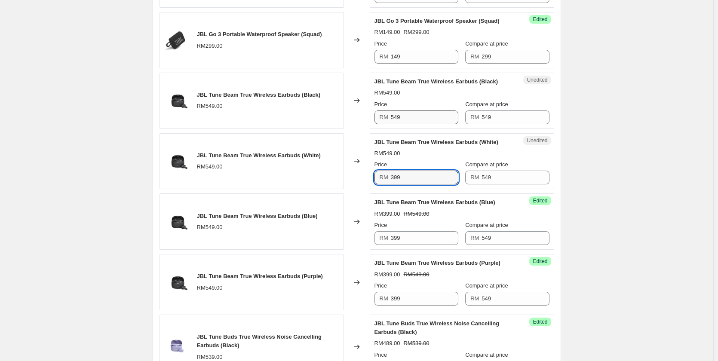
scroll to position [779, 0]
type input "399"
click at [413, 116] on input "549" at bounding box center [425, 118] width 68 height 14
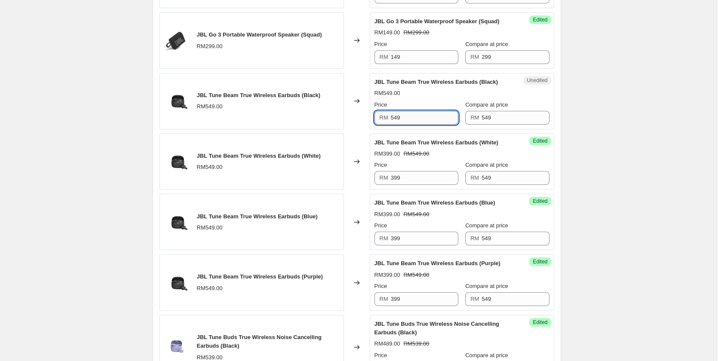
click at [413, 116] on input "549" at bounding box center [425, 118] width 68 height 14
paste input "39"
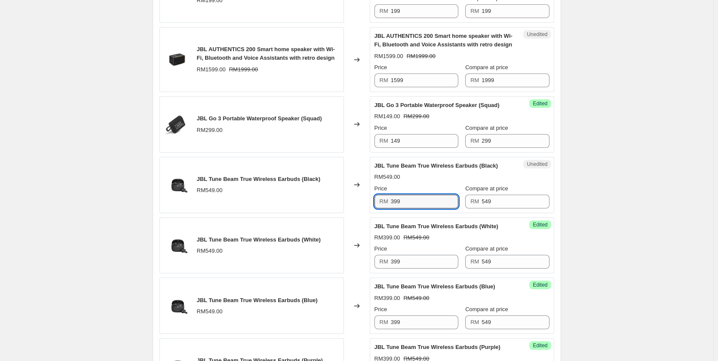
scroll to position [693, 0]
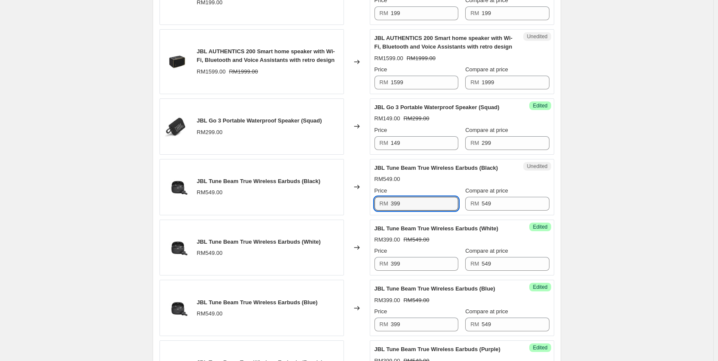
type input "399"
click at [631, 168] on div "Create new price [MEDICAL_DATA]. This page is ready Create new price [MEDICAL_D…" at bounding box center [357, 234] width 714 height 1854
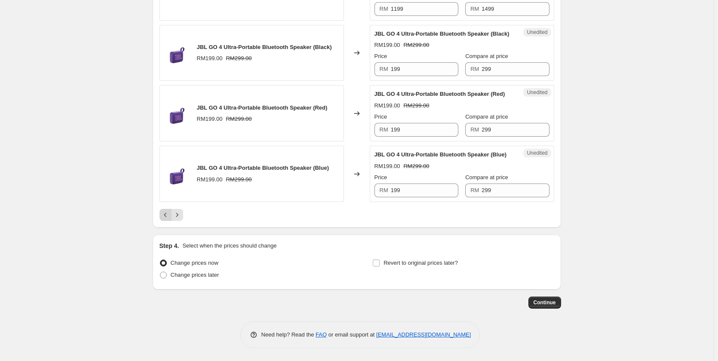
click at [163, 211] on button "Previous" at bounding box center [166, 215] width 12 height 12
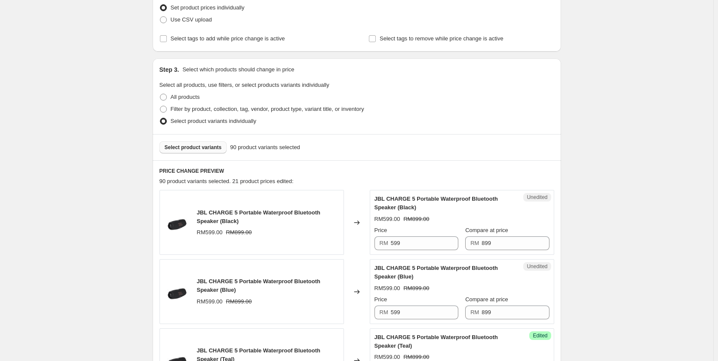
scroll to position [13, 0]
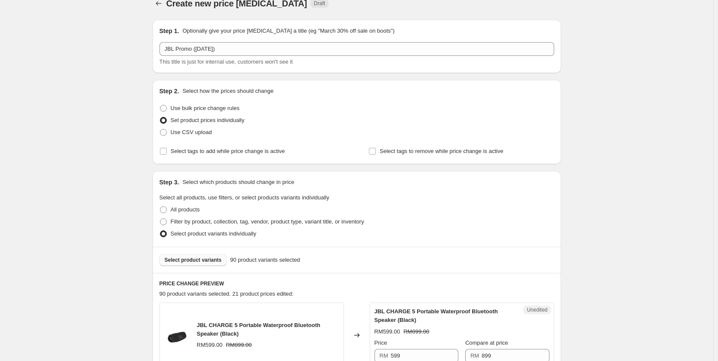
click at [199, 262] on span "Select product variants" at bounding box center [193, 260] width 57 height 7
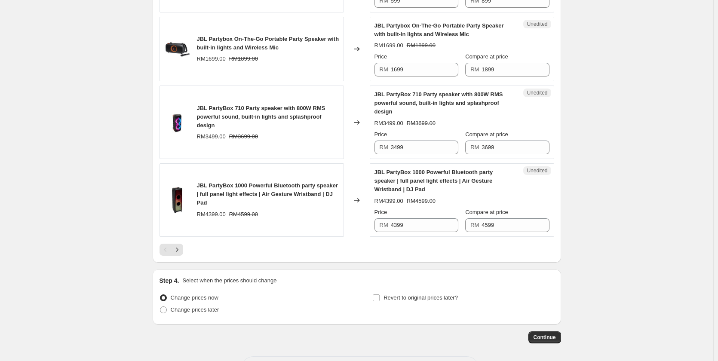
scroll to position [1432, 0]
click at [183, 256] on button "Next" at bounding box center [177, 249] width 12 height 12
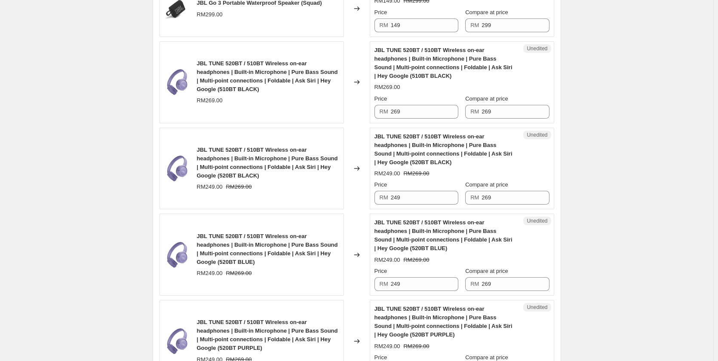
scroll to position [817, 0]
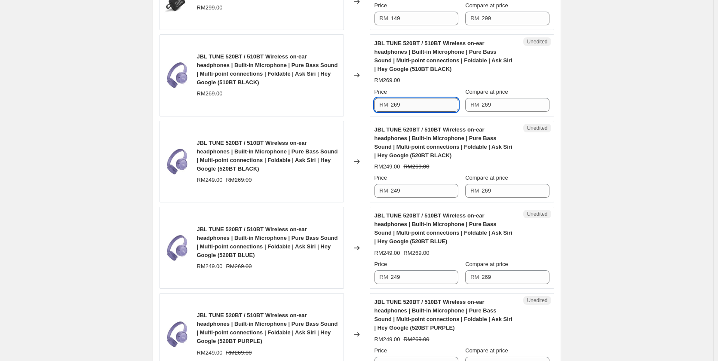
click at [431, 108] on input "269" at bounding box center [425, 105] width 68 height 14
click at [431, 108] on input "249" at bounding box center [425, 105] width 68 height 14
type input "249"
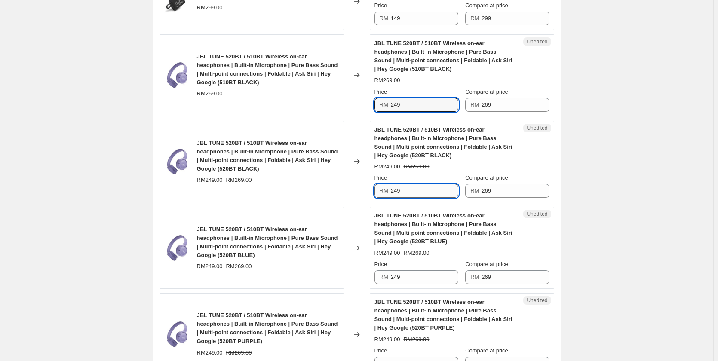
click at [427, 195] on input "249" at bounding box center [425, 191] width 68 height 14
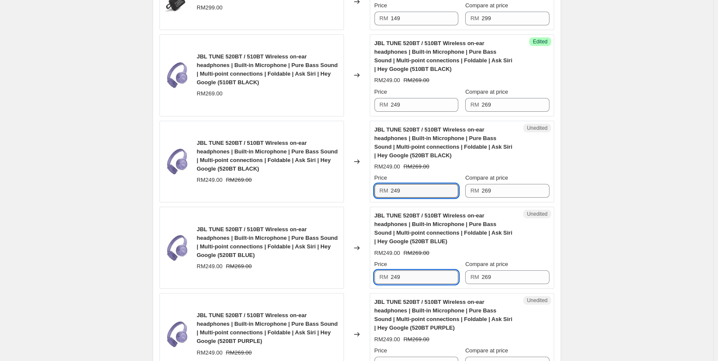
click at [431, 280] on input "249" at bounding box center [425, 278] width 68 height 14
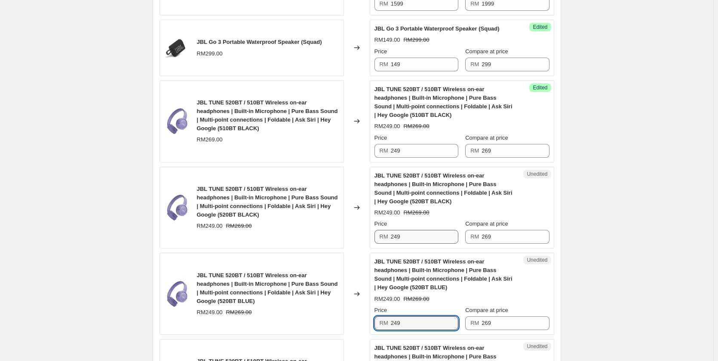
scroll to position [731, 0]
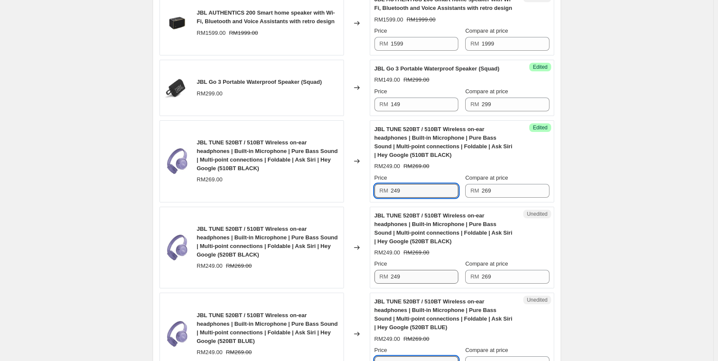
click at [413, 190] on input "249" at bounding box center [425, 191] width 68 height 14
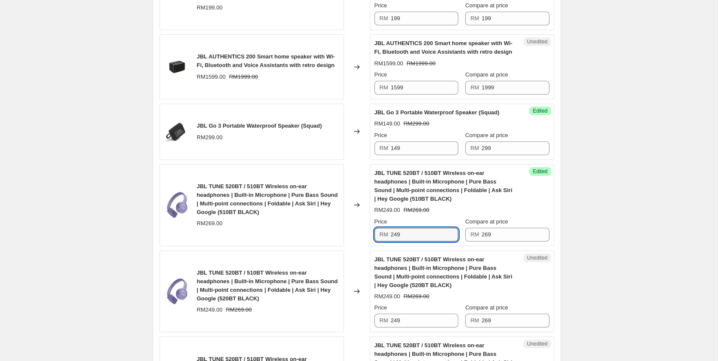
scroll to position [688, 0]
click at [421, 229] on input "249" at bounding box center [425, 234] width 68 height 14
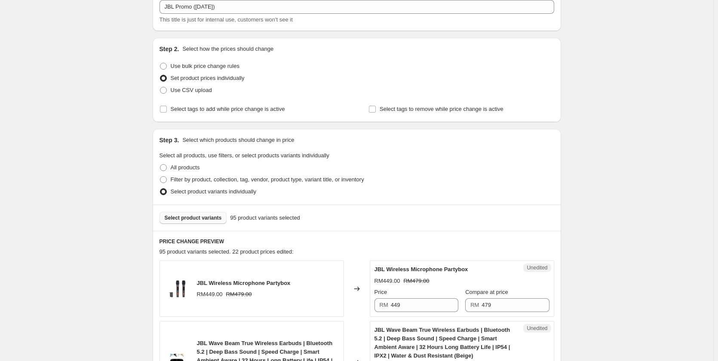
scroll to position [0, 0]
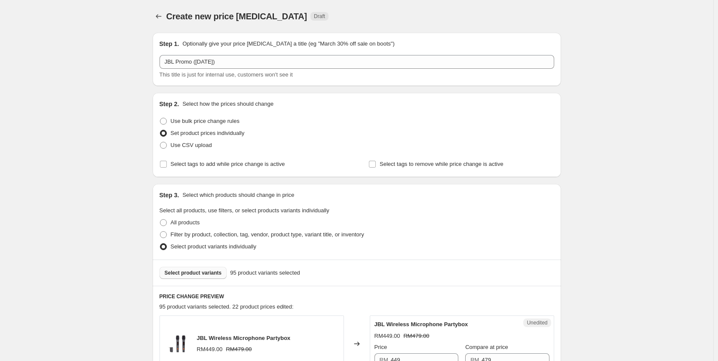
click at [203, 271] on span "Select product variants" at bounding box center [193, 273] width 57 height 7
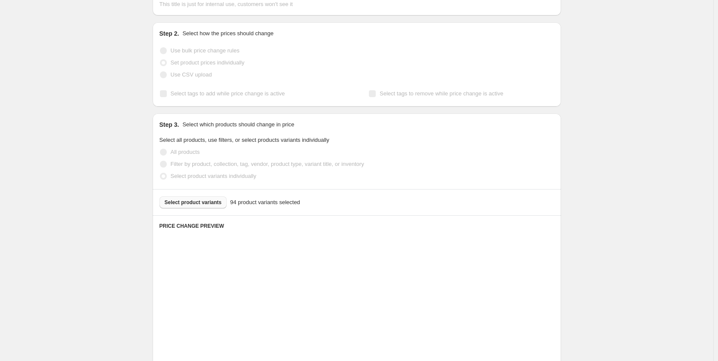
scroll to position [258, 0]
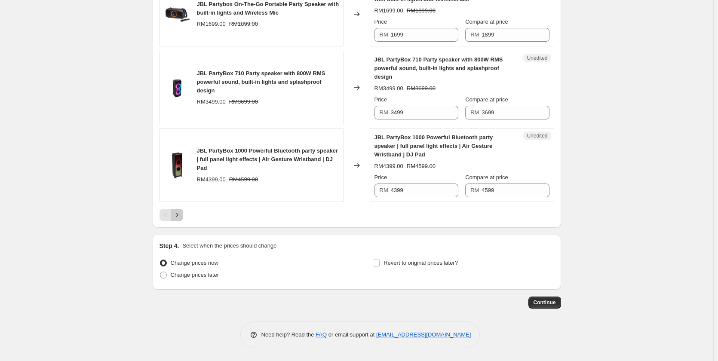
click at [183, 217] on button "Next" at bounding box center [177, 215] width 12 height 12
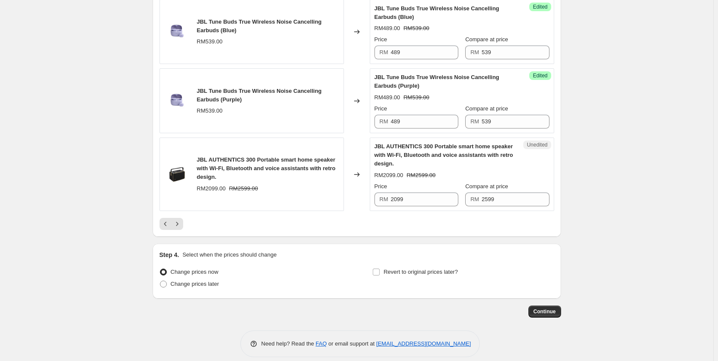
scroll to position [1587, 0]
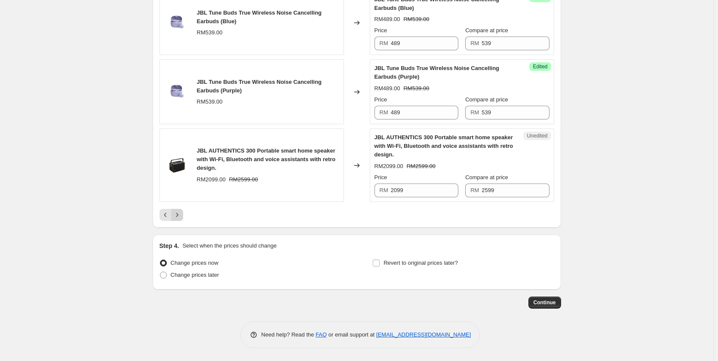
click at [178, 216] on icon "Next" at bounding box center [177, 215] width 9 height 9
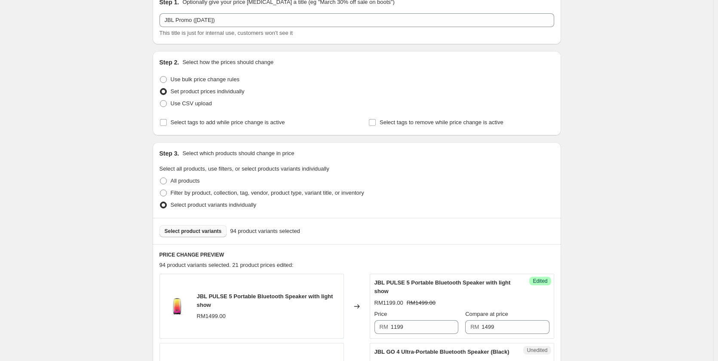
scroll to position [0, 0]
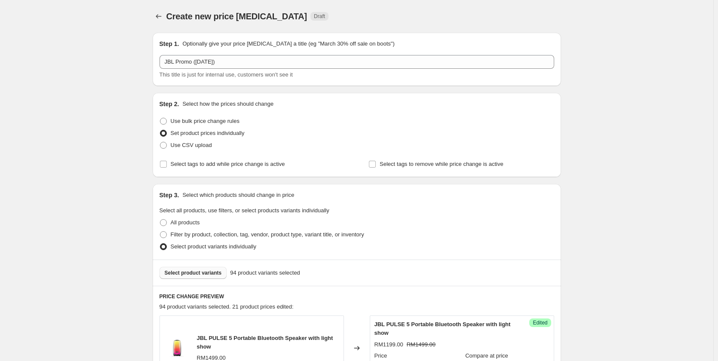
click at [187, 274] on span "Select product variants" at bounding box center [193, 273] width 57 height 7
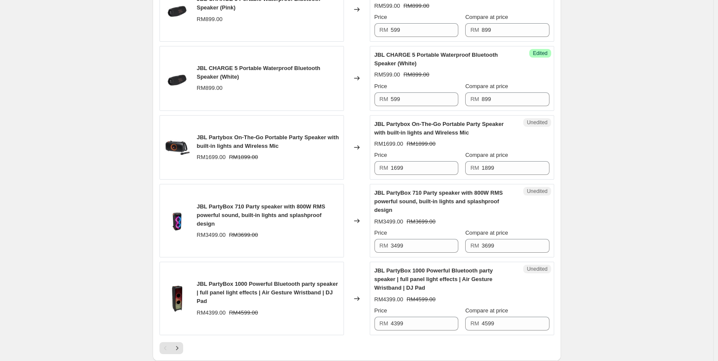
scroll to position [1475, 0]
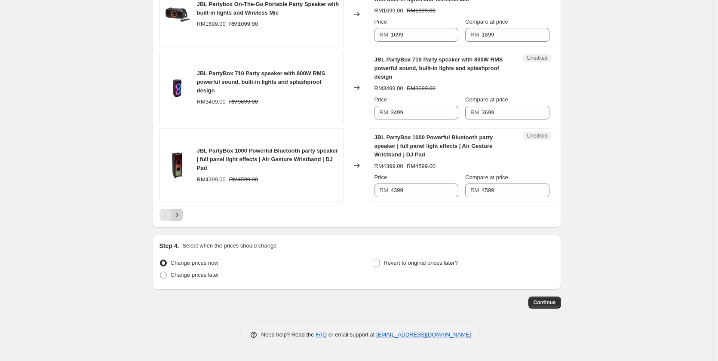
click at [182, 217] on icon "Next" at bounding box center [177, 215] width 9 height 9
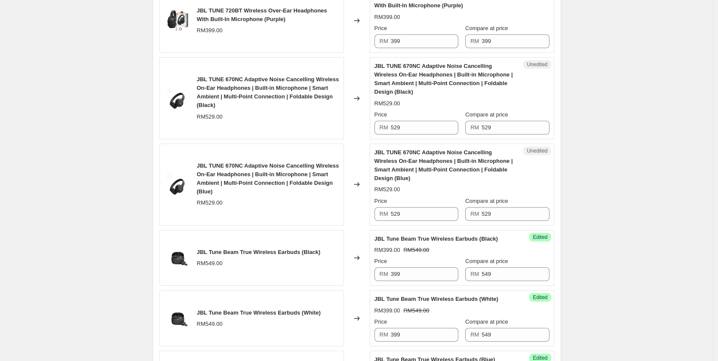
scroll to position [1432, 0]
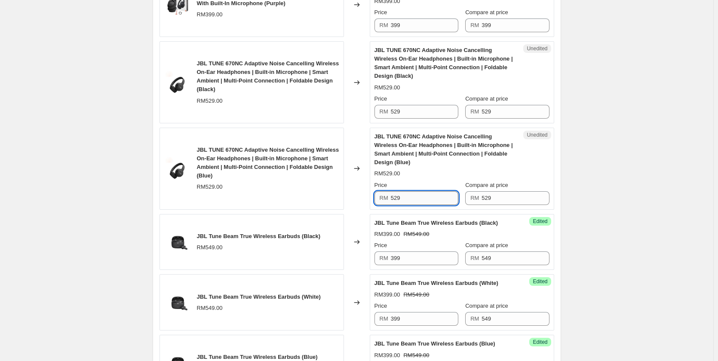
click at [419, 200] on input "529" at bounding box center [425, 198] width 68 height 14
click at [419, 200] on input "469" at bounding box center [425, 198] width 68 height 14
type input "469"
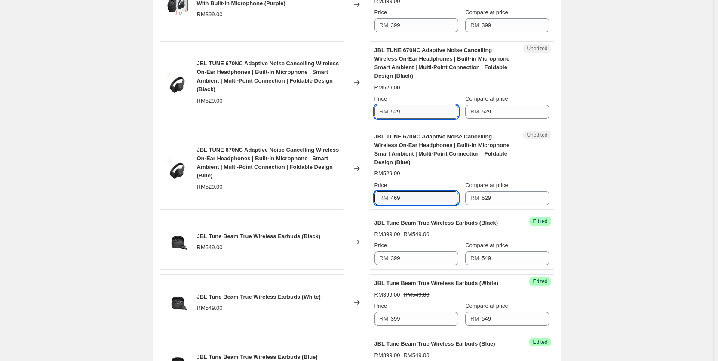
click at [412, 105] on input "529" at bounding box center [425, 112] width 68 height 14
click at [413, 109] on input "529" at bounding box center [425, 112] width 68 height 14
paste input "46"
type input "469"
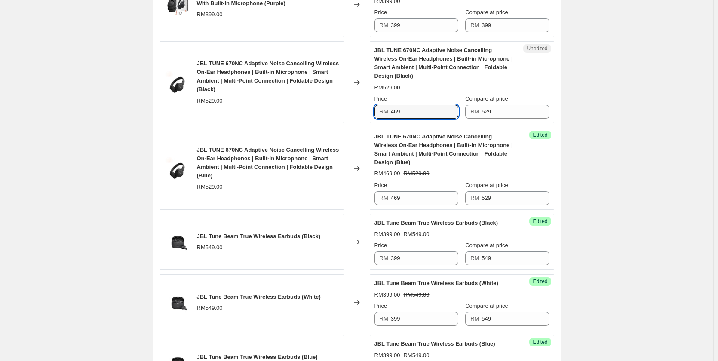
click at [324, 115] on div "JBL TUNE 670NC Adaptive Noise Cancelling Wireless On-Ear Headphones | Built-in …" at bounding box center [252, 82] width 185 height 82
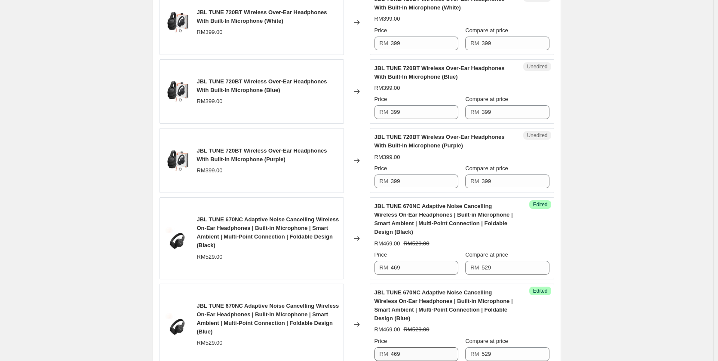
scroll to position [1260, 0]
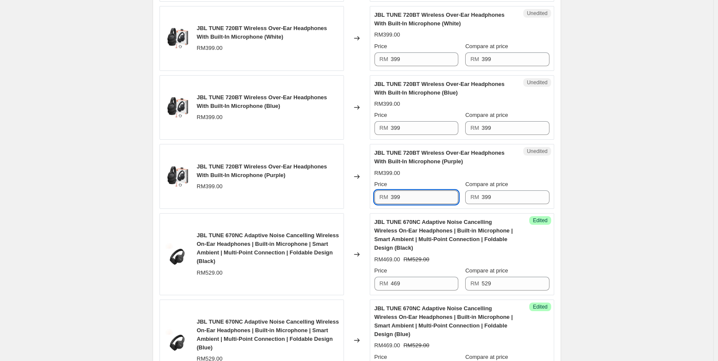
click at [422, 200] on input "399" at bounding box center [425, 198] width 68 height 14
click at [422, 199] on input "399" at bounding box center [425, 198] width 68 height 14
type input "1"
click at [422, 199] on input "349" at bounding box center [425, 198] width 68 height 14
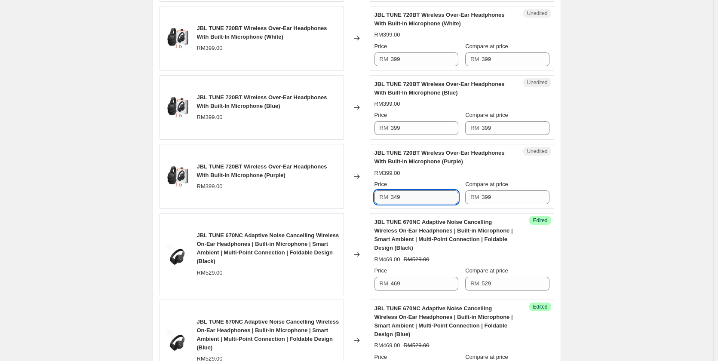
click at [422, 199] on input "349" at bounding box center [425, 198] width 68 height 14
type input "349"
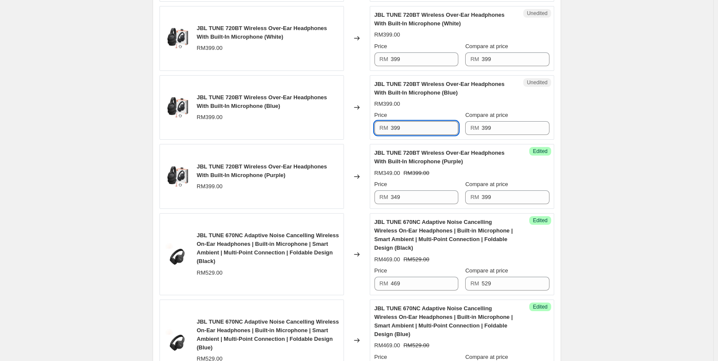
click at [413, 129] on input "399" at bounding box center [425, 128] width 68 height 14
paste input "4"
type input "349"
click at [411, 63] on input "399" at bounding box center [425, 59] width 68 height 14
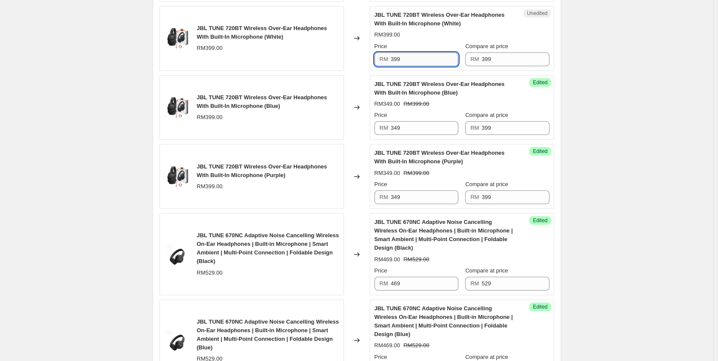
click at [411, 63] on input "399" at bounding box center [425, 59] width 68 height 14
paste input "4"
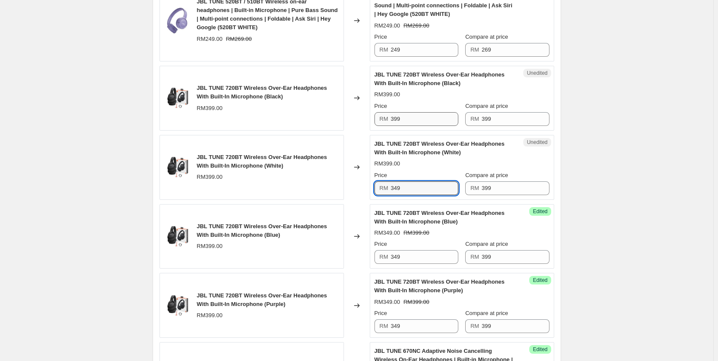
type input "349"
click at [412, 117] on input "399" at bounding box center [425, 119] width 68 height 14
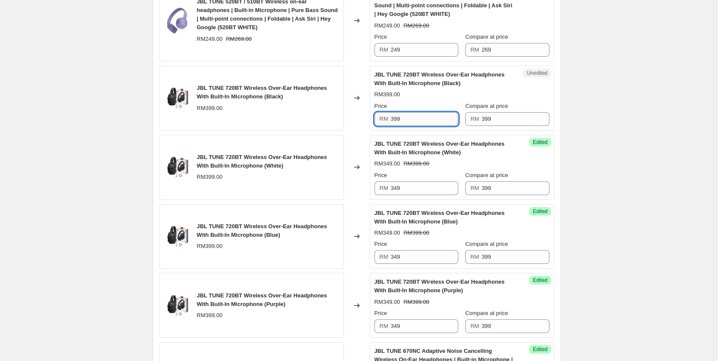
click at [412, 117] on input "399" at bounding box center [425, 119] width 68 height 14
paste input "4"
type input "349"
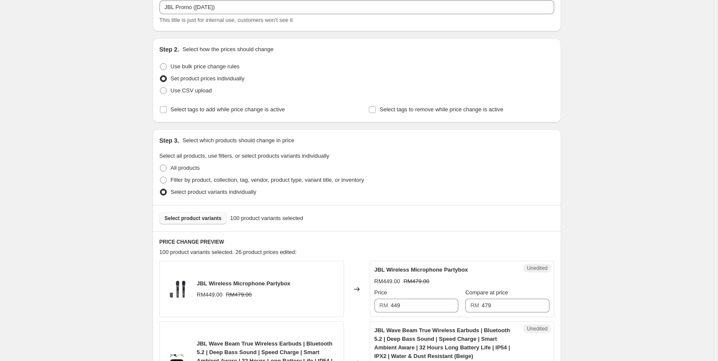
scroll to position [0, 0]
